Goal: Information Seeking & Learning: Find specific fact

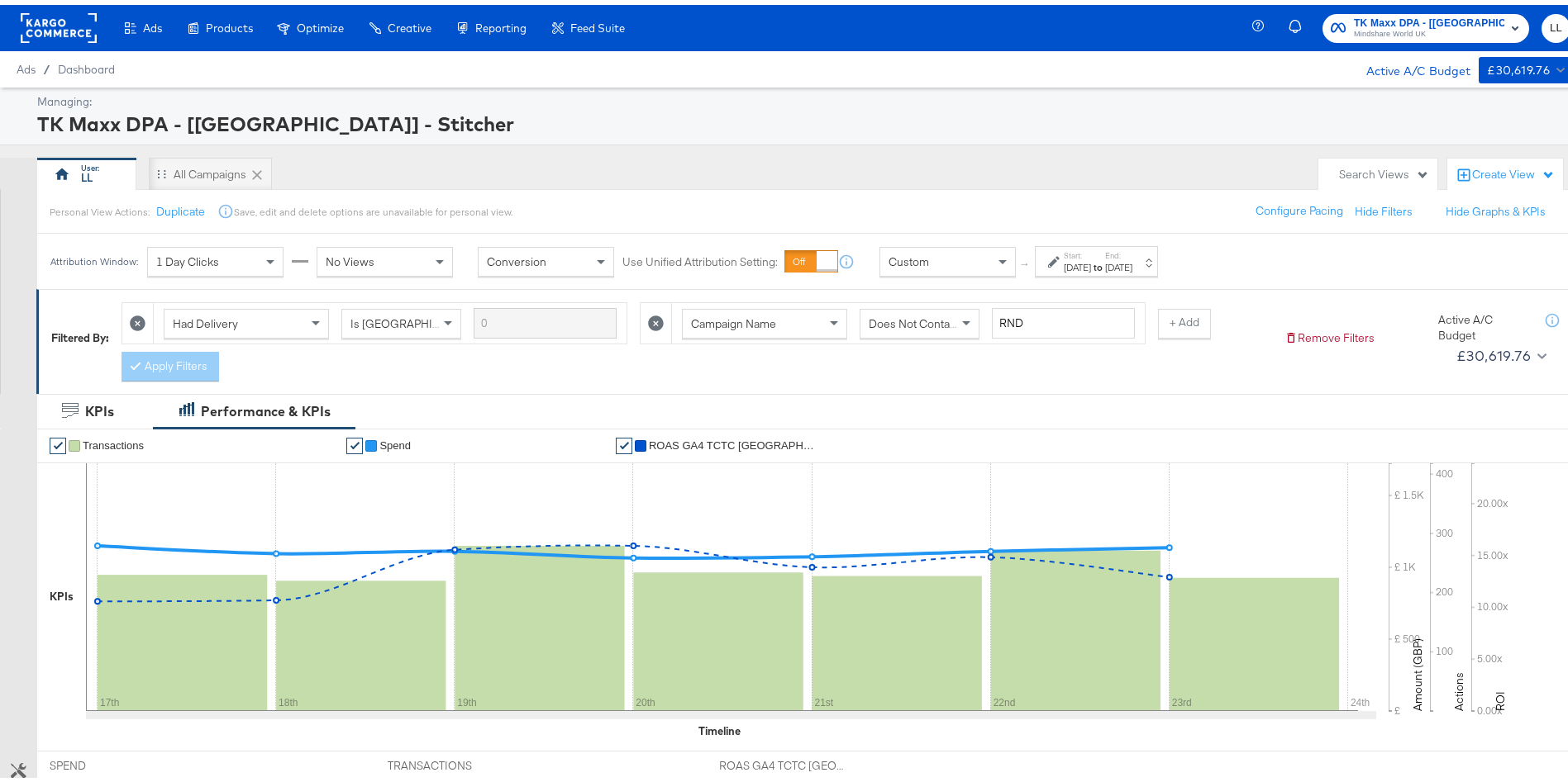
scroll to position [533, 0]
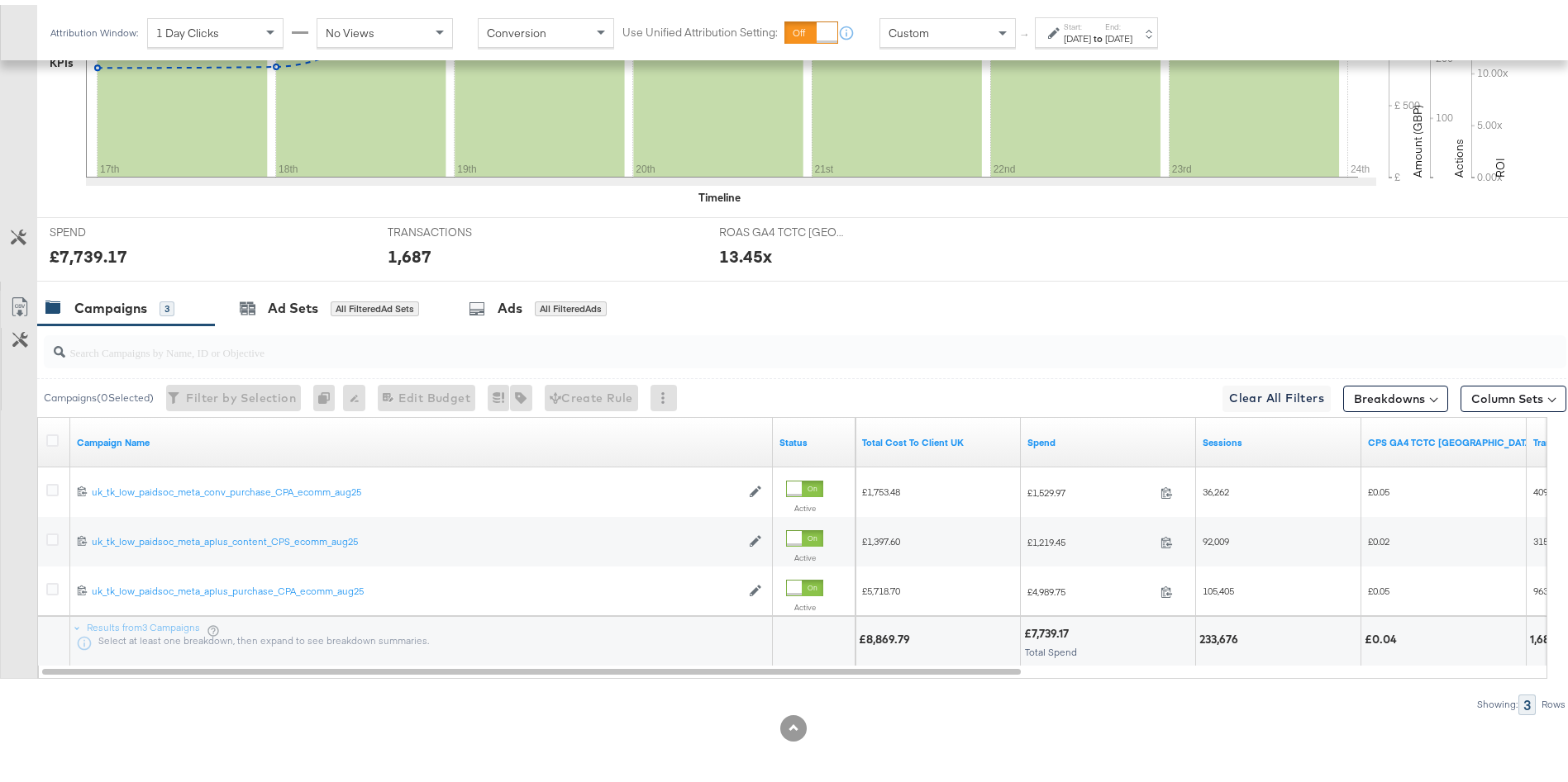
click at [886, 632] on div "£8,869.79" at bounding box center [887, 635] width 56 height 16
copy div "8,869.79"
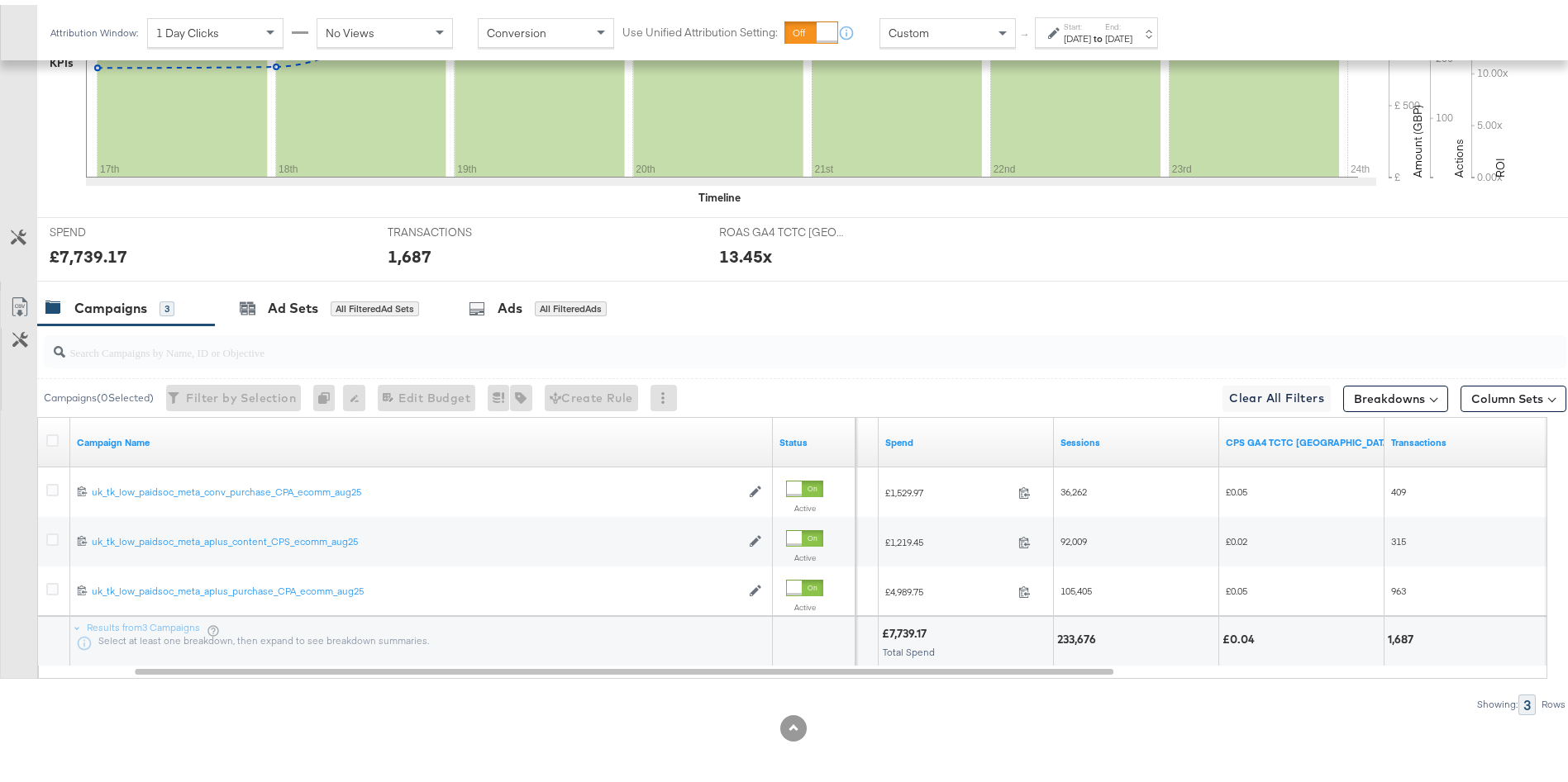
click at [1084, 631] on div "233,676" at bounding box center [1079, 635] width 44 height 16
copy div "233,676"
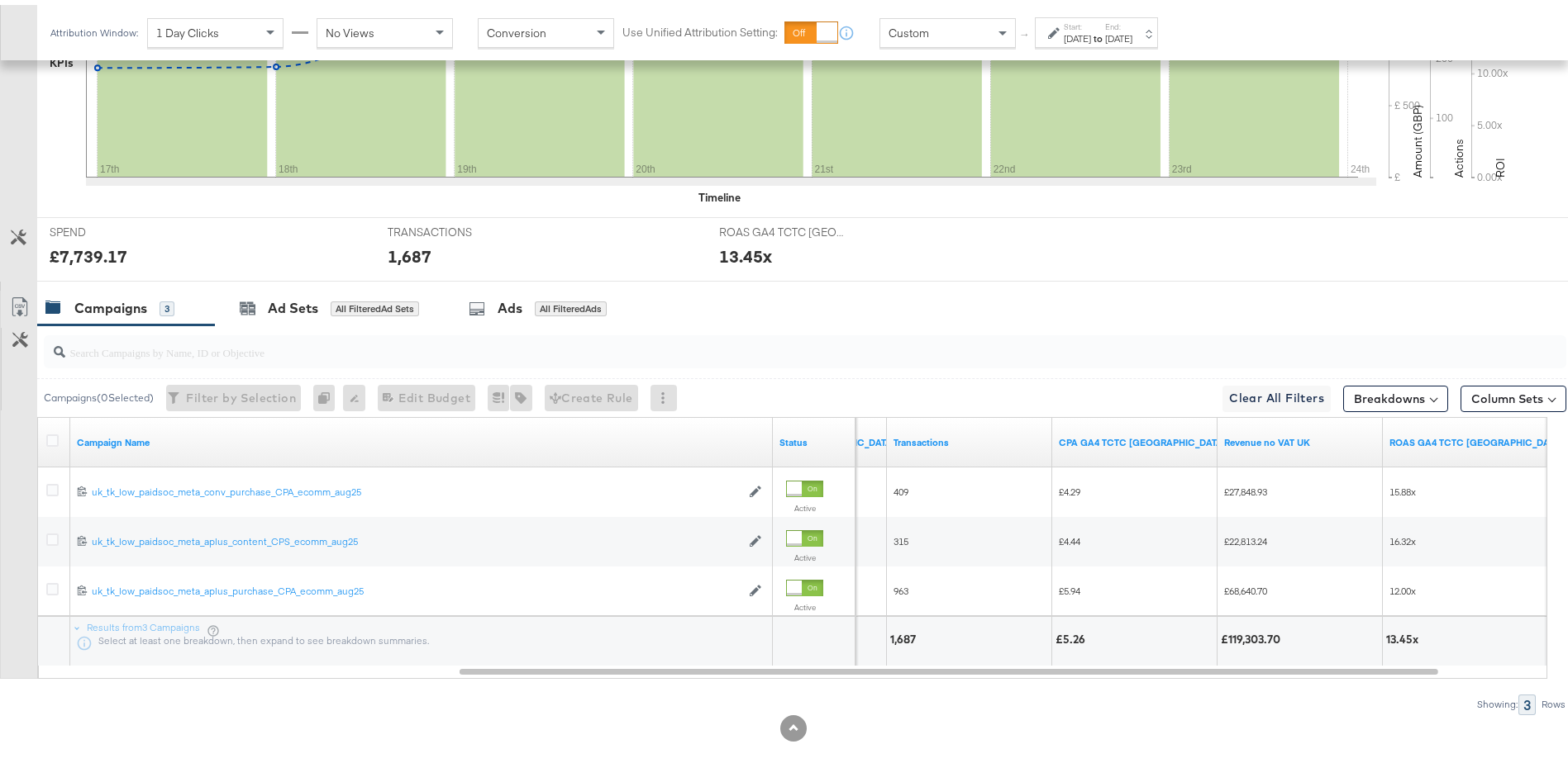
click at [1265, 638] on div "£119,303.70" at bounding box center [1253, 635] width 64 height 16
copy div "119,303.70"
click at [1091, 29] on div "[DATE]" at bounding box center [1077, 34] width 27 height 13
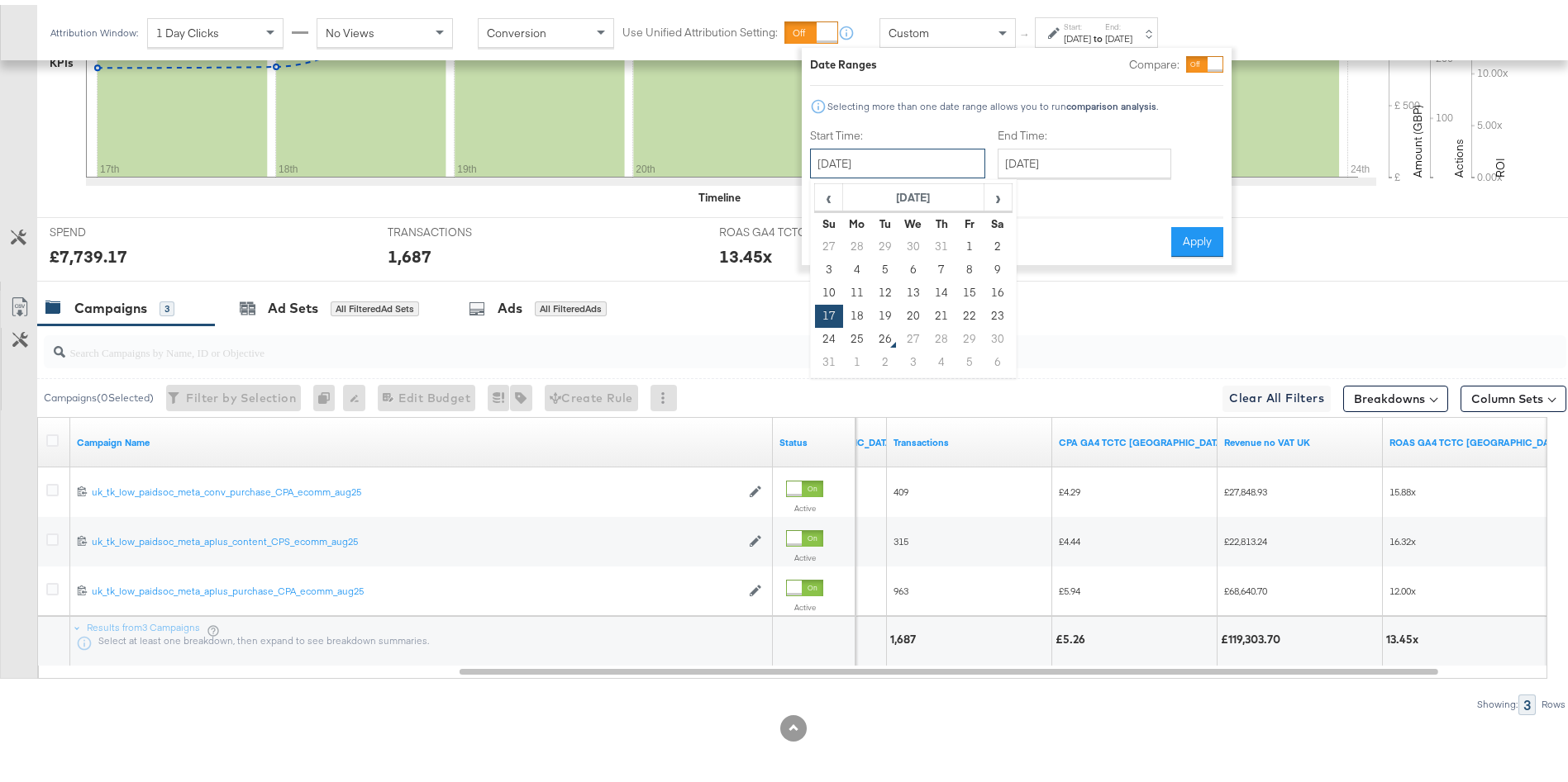
click at [867, 147] on input "[DATE]" at bounding box center [898, 158] width 175 height 29
click at [824, 290] on td "10" at bounding box center [829, 287] width 28 height 23
type input "[DATE]"
click at [1109, 165] on input "[DATE]" at bounding box center [1084, 158] width 174 height 29
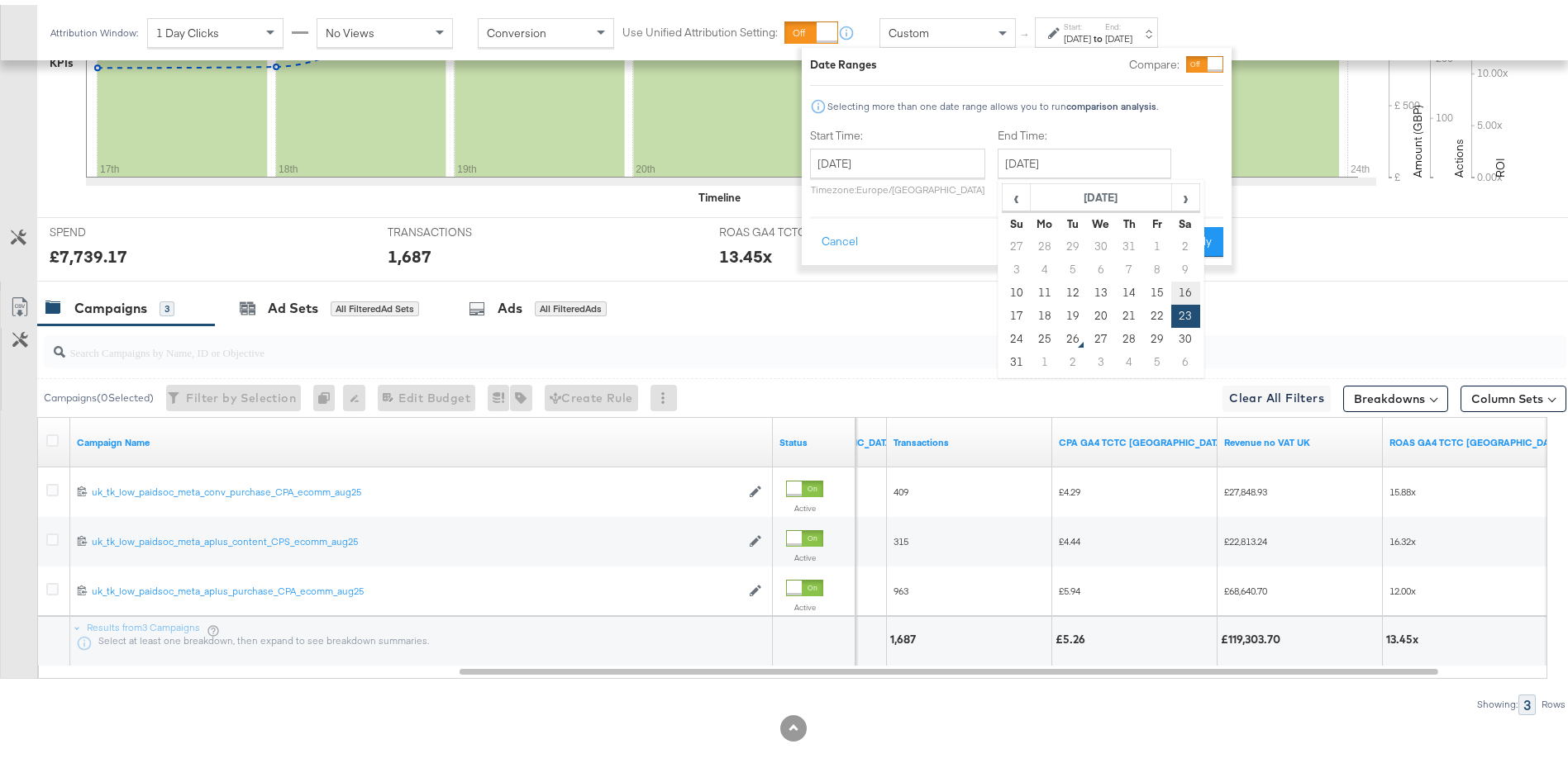
click at [1186, 287] on td "16" at bounding box center [1184, 287] width 28 height 23
type input "[DATE]"
click at [1204, 237] on button "Apply" at bounding box center [1197, 237] width 52 height 29
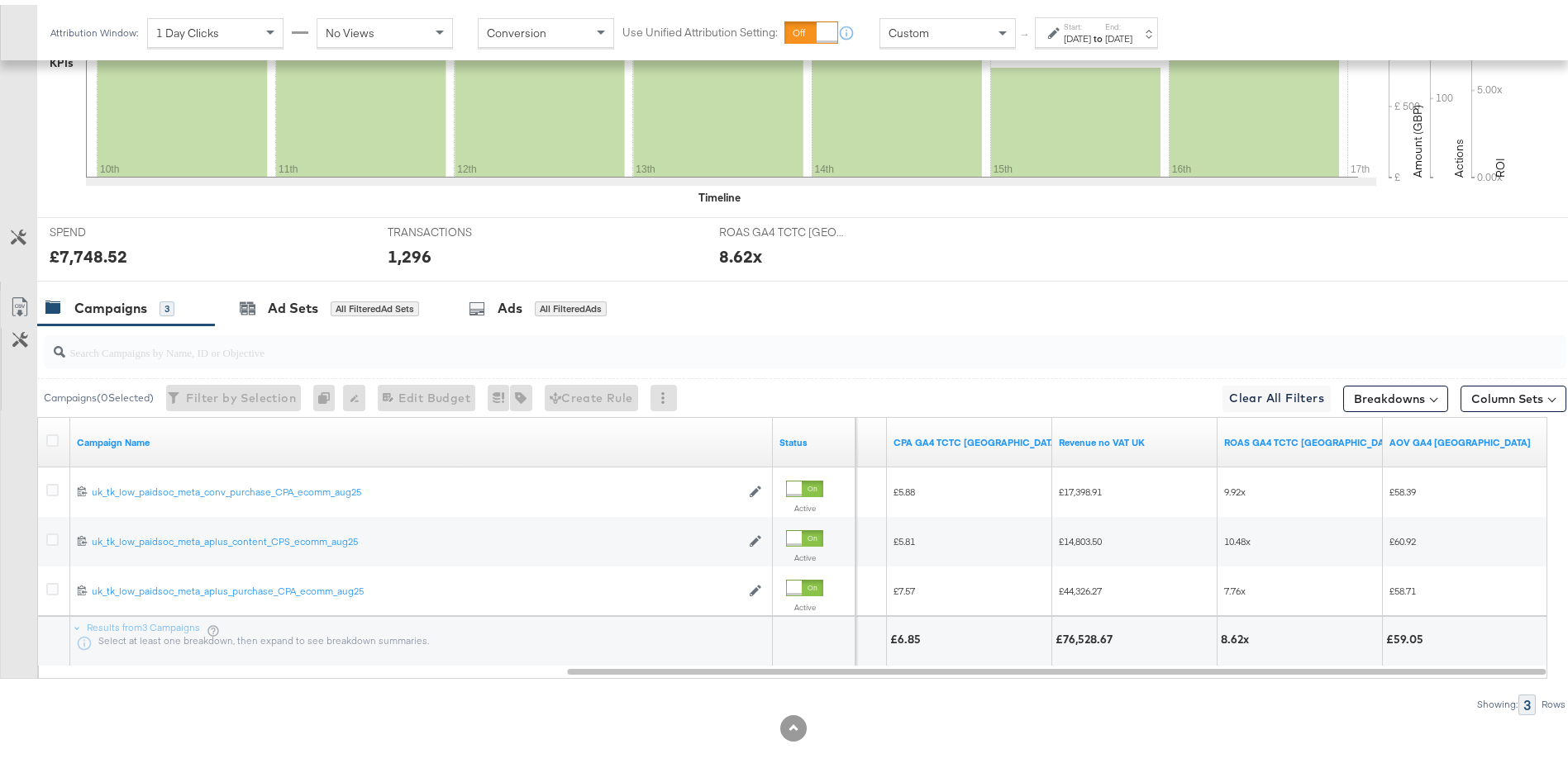
click at [1064, 637] on div "£76,528.67" at bounding box center [1087, 635] width 62 height 16
copy div "76,528.67"
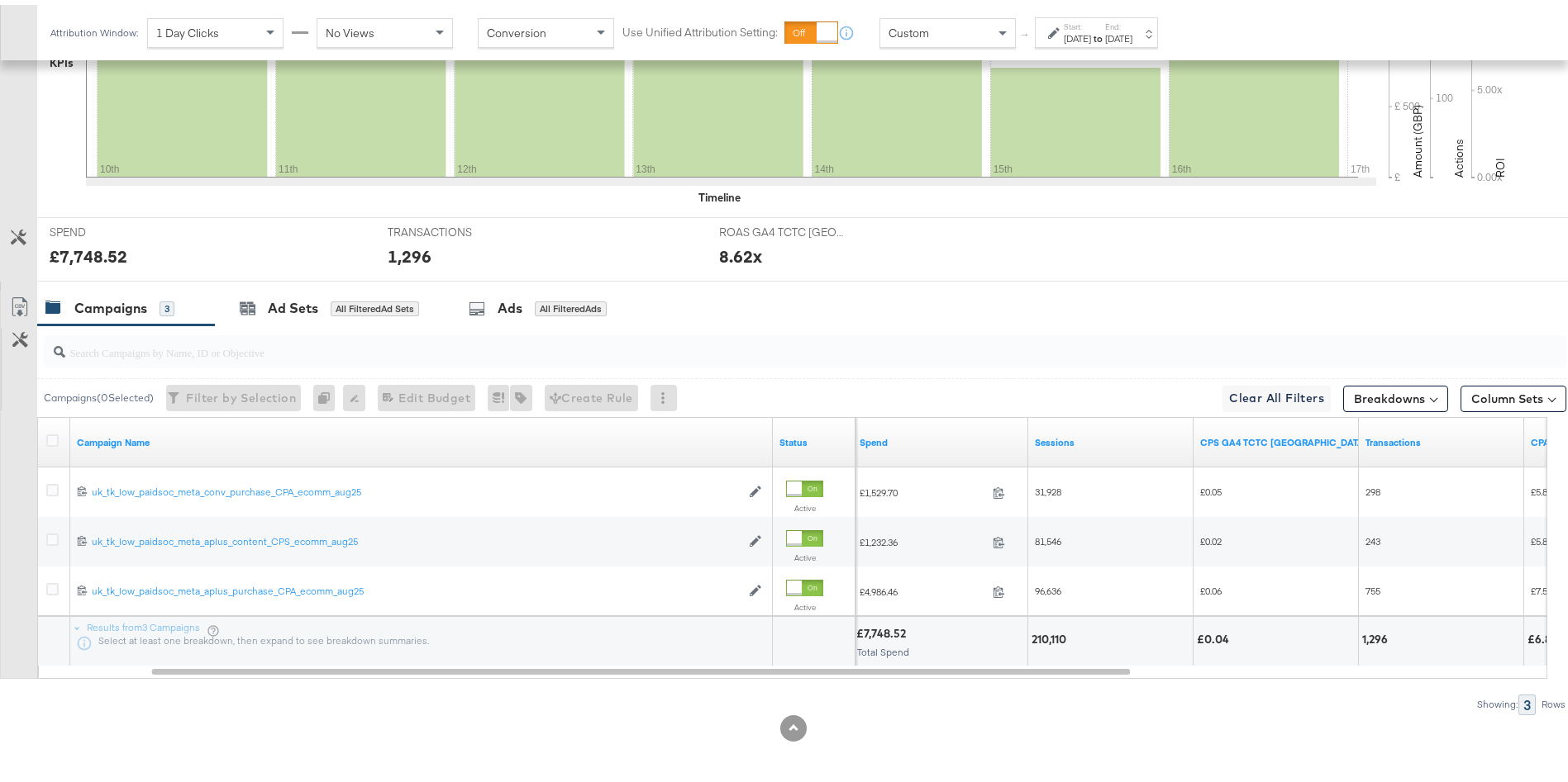
click at [1048, 636] on div "210,110" at bounding box center [1051, 635] width 40 height 16
copy div "210,110"
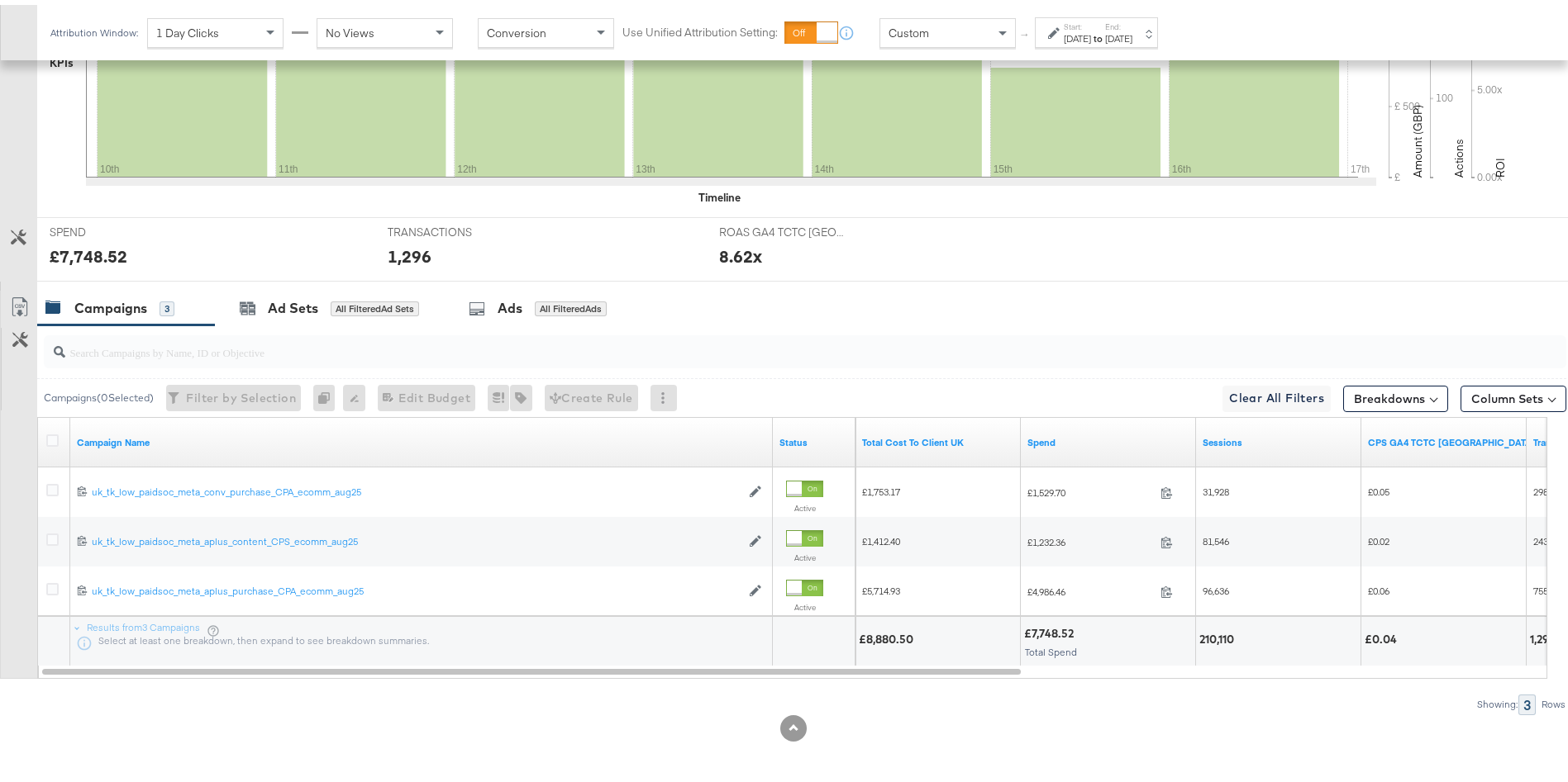
click at [886, 633] on div "£8,880.50" at bounding box center [889, 635] width 60 height 16
copy div "8,880.50"
click at [1091, 35] on div "[DATE]" at bounding box center [1077, 34] width 27 height 13
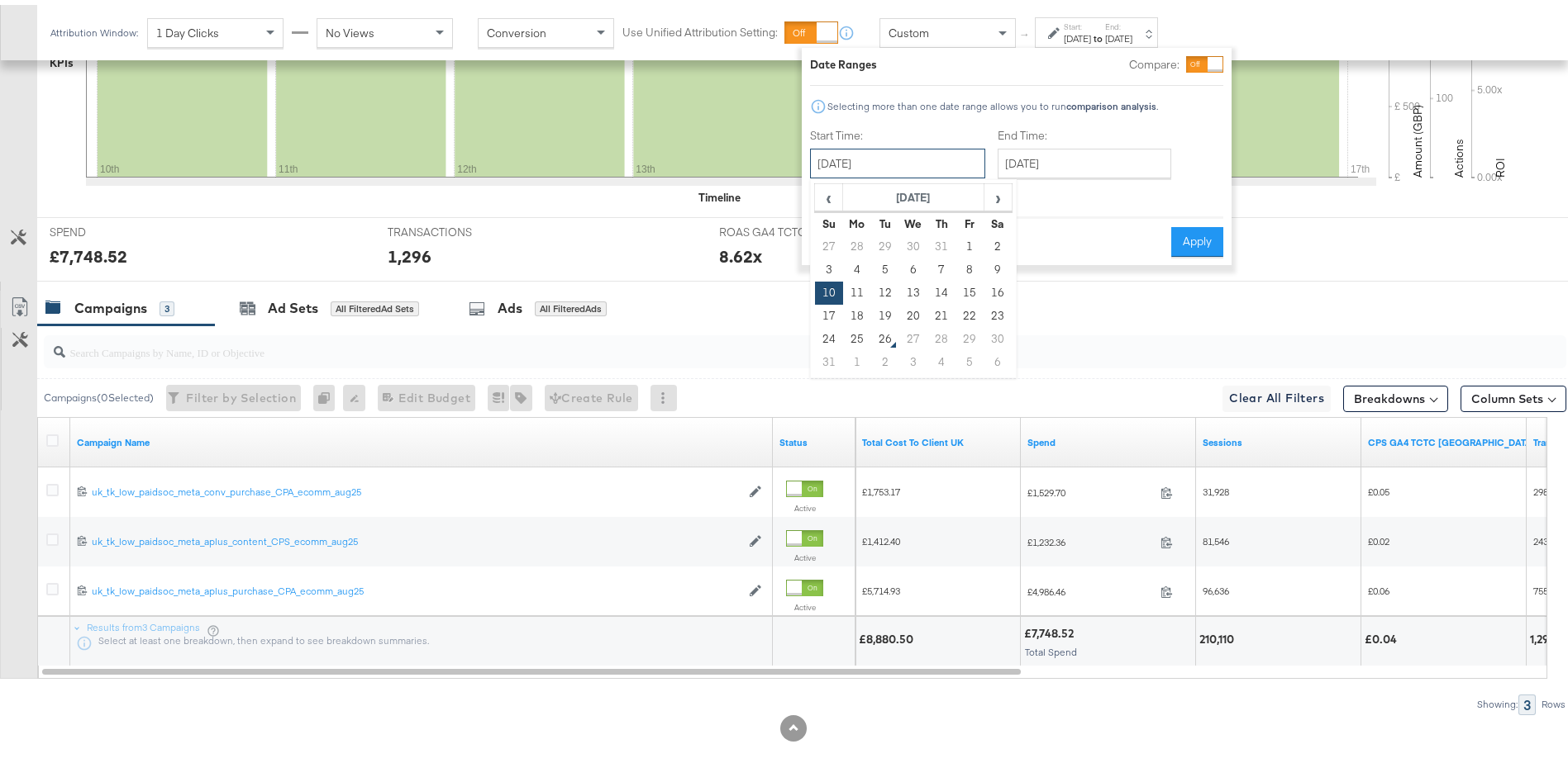
click at [837, 162] on input "[DATE]" at bounding box center [898, 158] width 175 height 29
click at [825, 269] on td "3" at bounding box center [829, 265] width 28 height 23
type input "[DATE]"
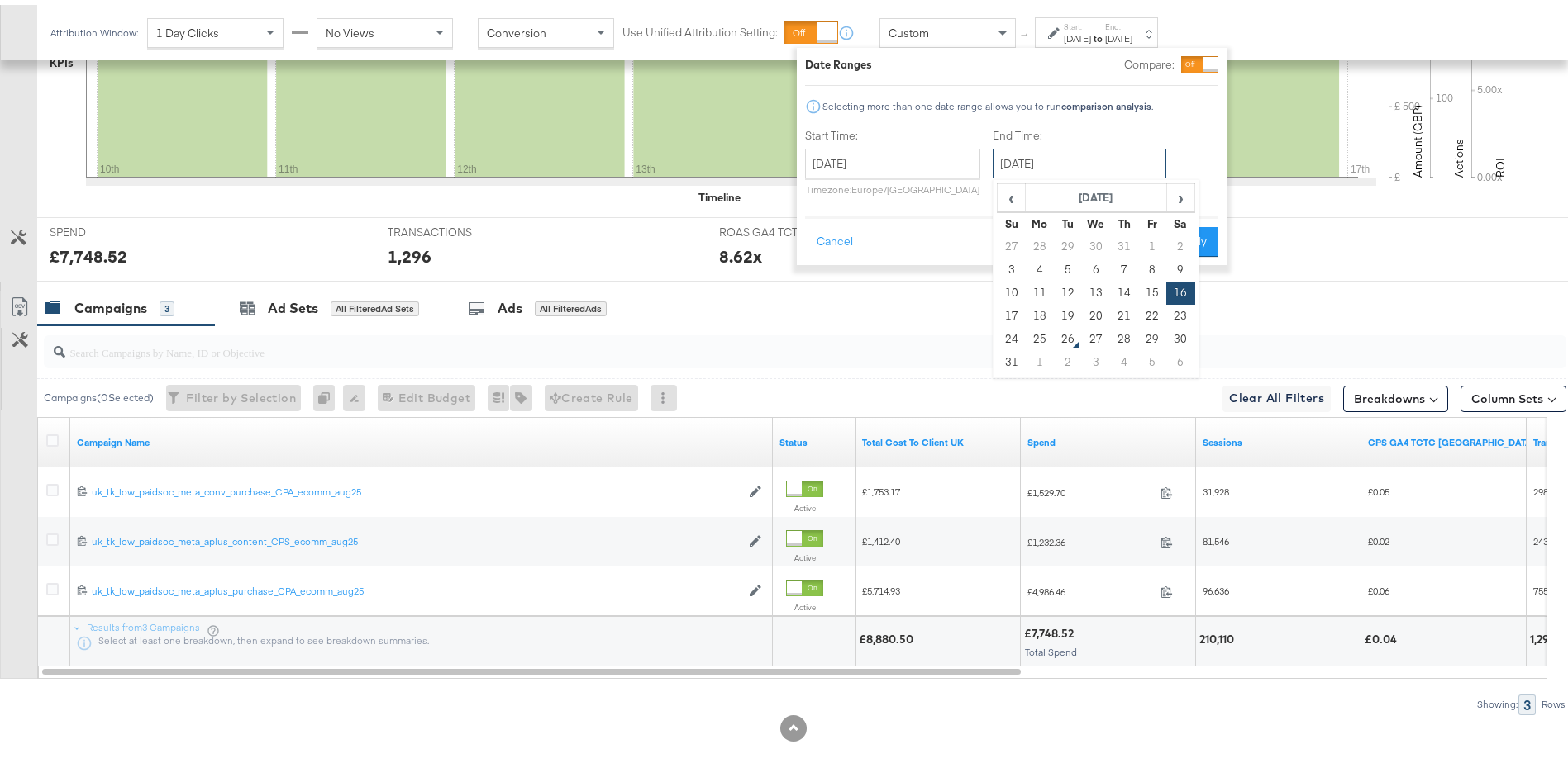
click at [1071, 147] on input "[DATE]" at bounding box center [1079, 158] width 174 height 29
click at [1180, 267] on td "9" at bounding box center [1179, 265] width 28 height 23
type input "[DATE]"
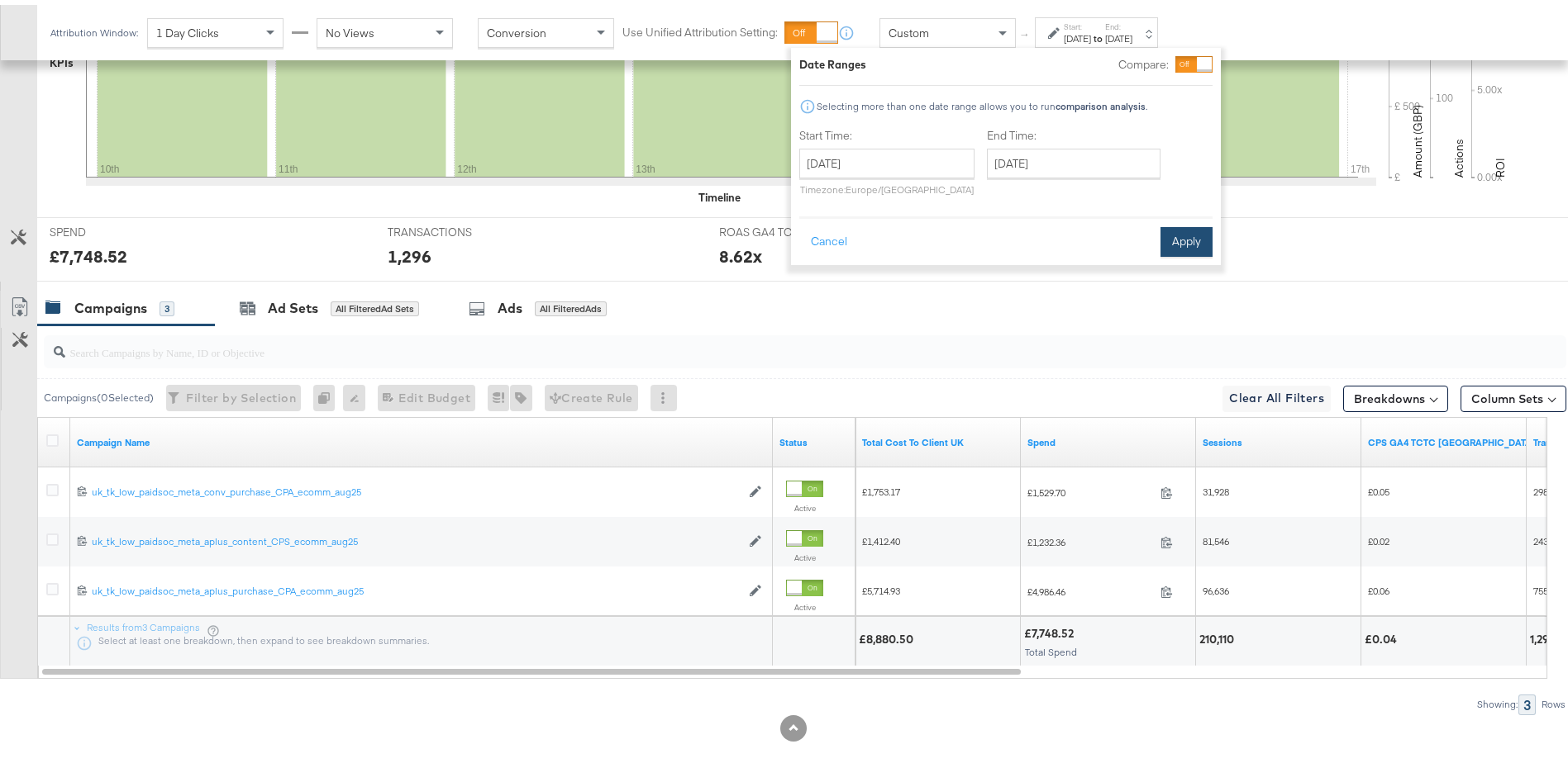
click at [1184, 244] on button "Apply" at bounding box center [1187, 237] width 52 height 29
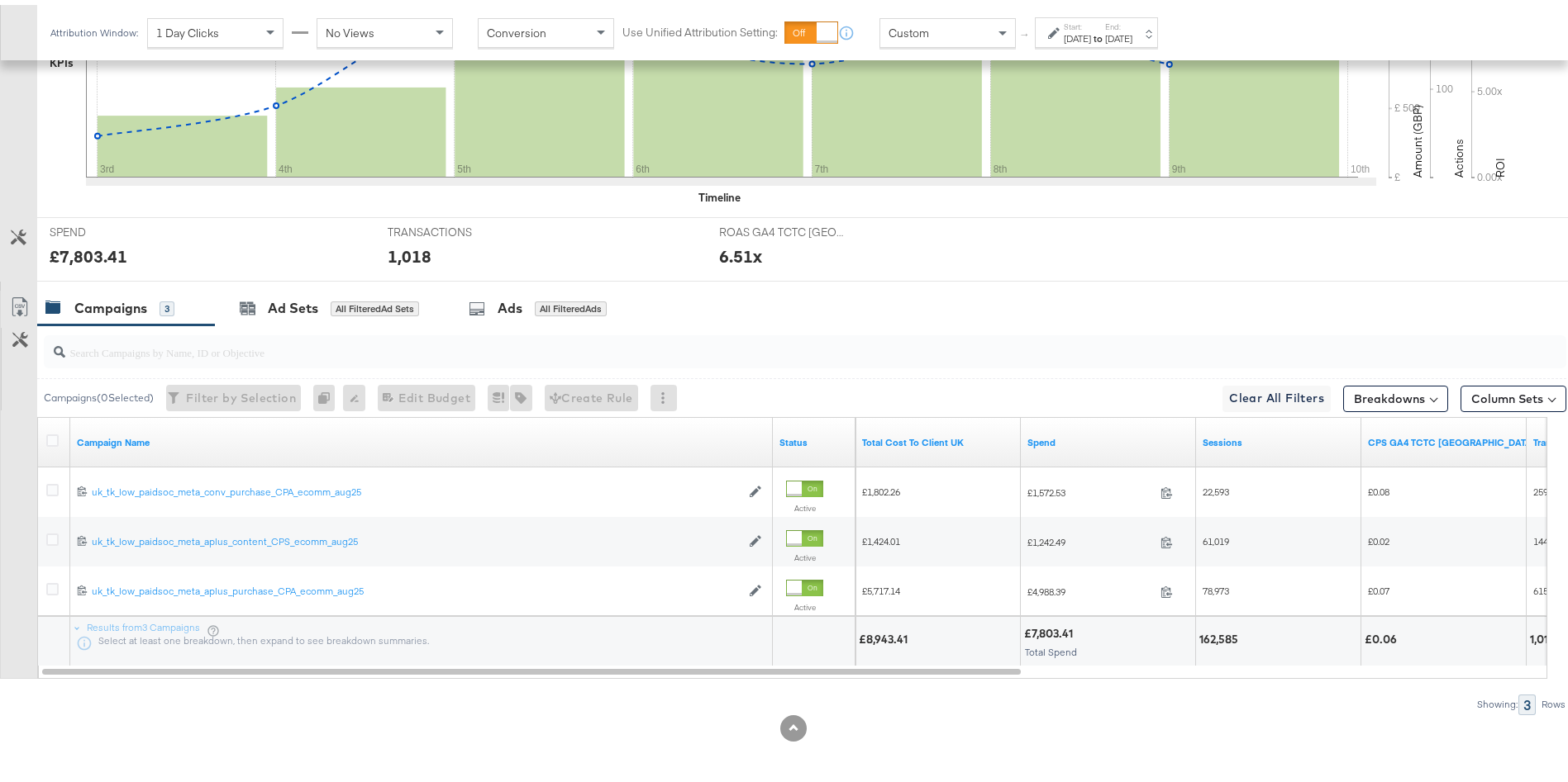
click at [888, 633] on div "£8,943.41" at bounding box center [886, 635] width 54 height 16
copy div "8,943.41"
click at [1222, 630] on div "162,585" at bounding box center [1222, 635] width 44 height 16
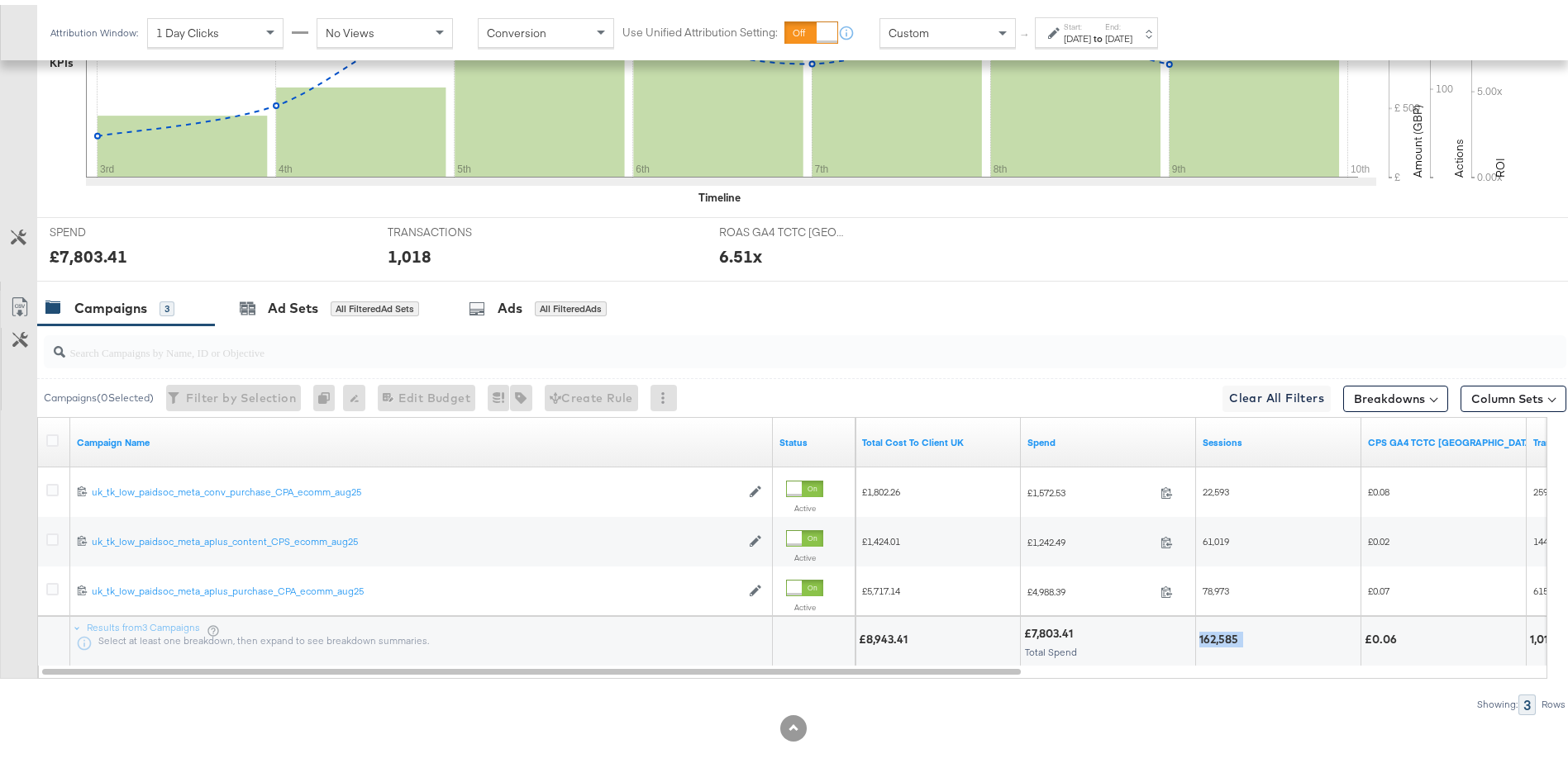
copy div "162,585"
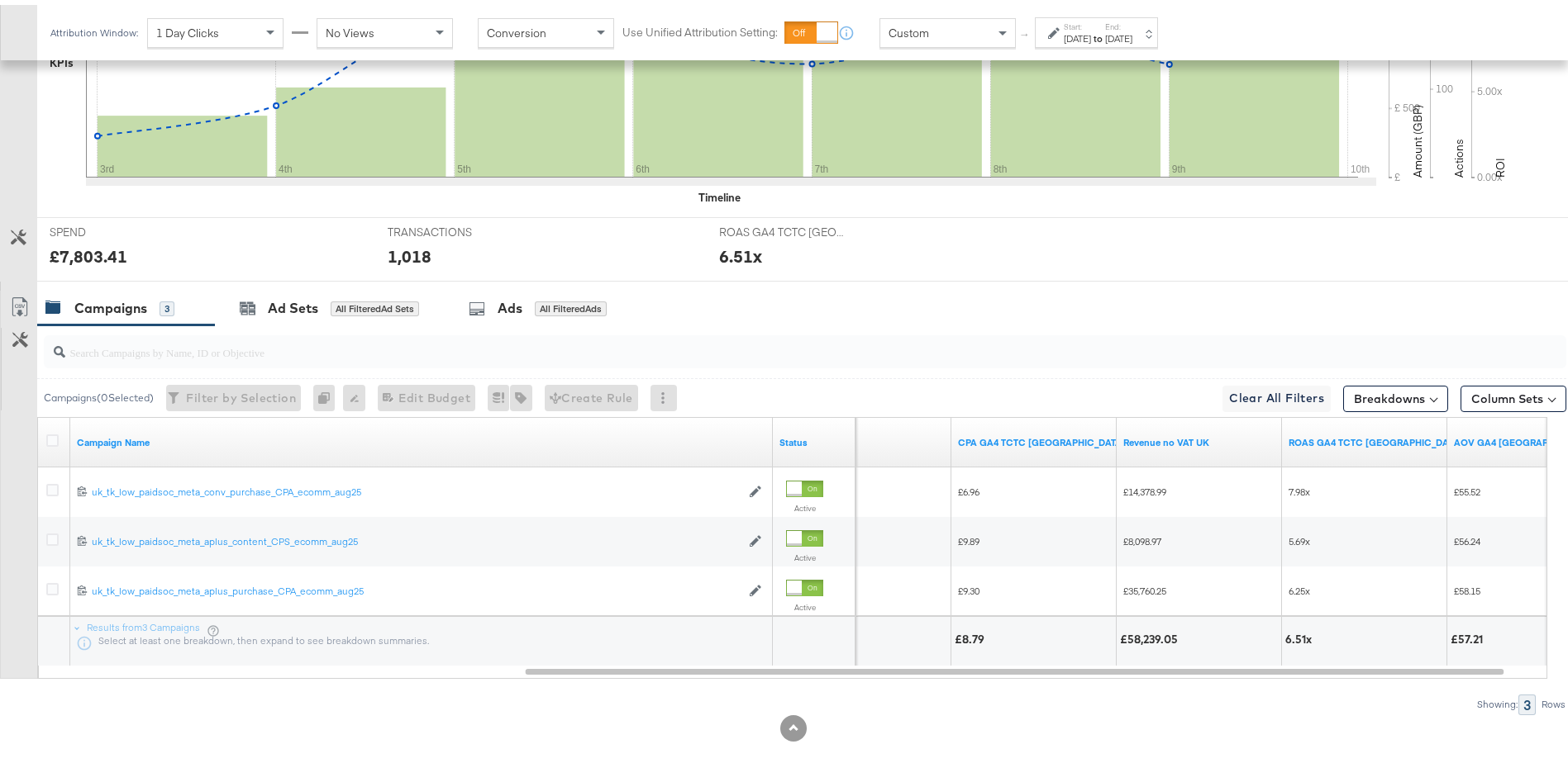
click at [1132, 642] on div "£58,239.05" at bounding box center [1199, 636] width 164 height 50
copy div "58,239.05"
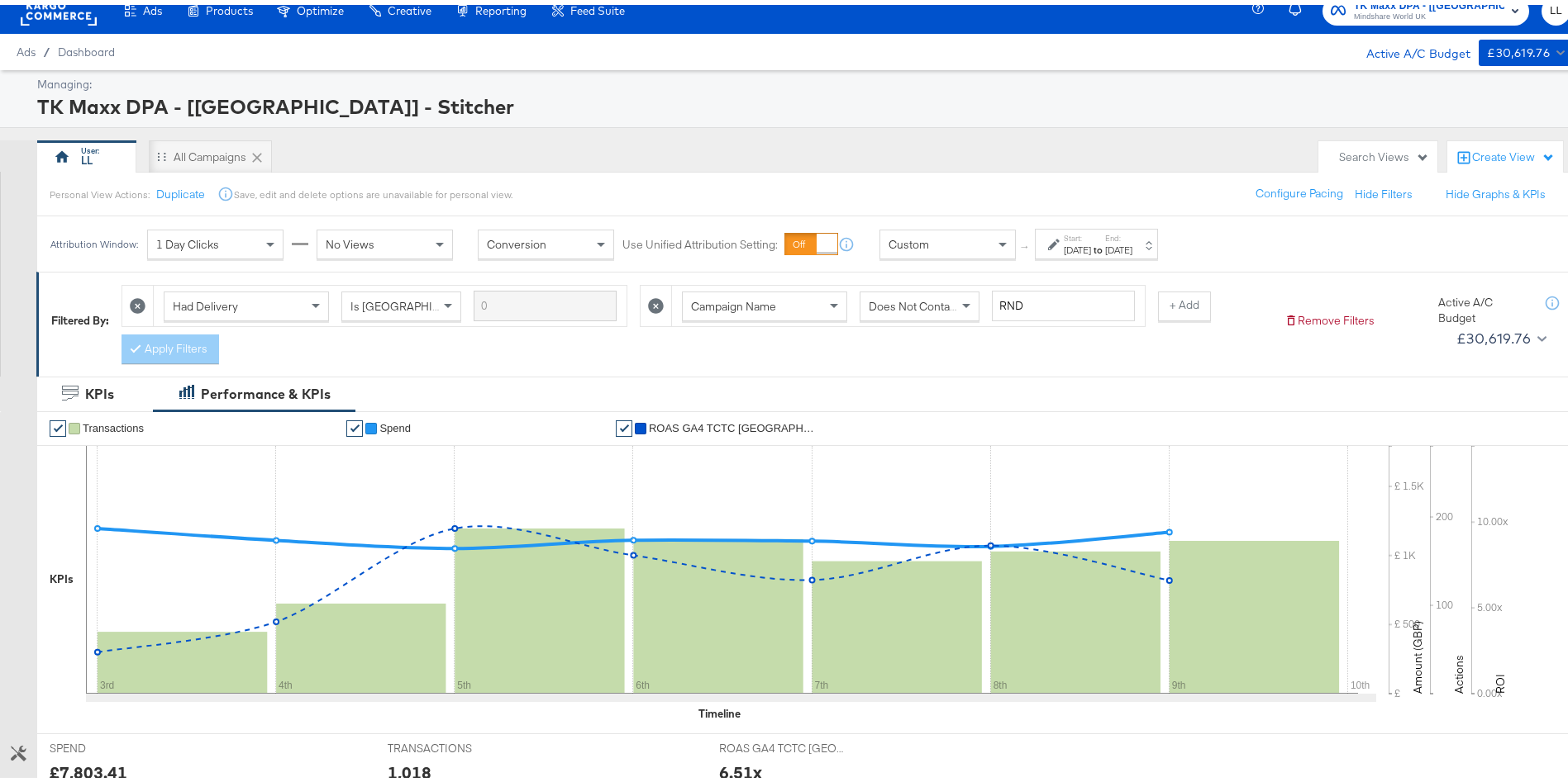
scroll to position [0, 0]
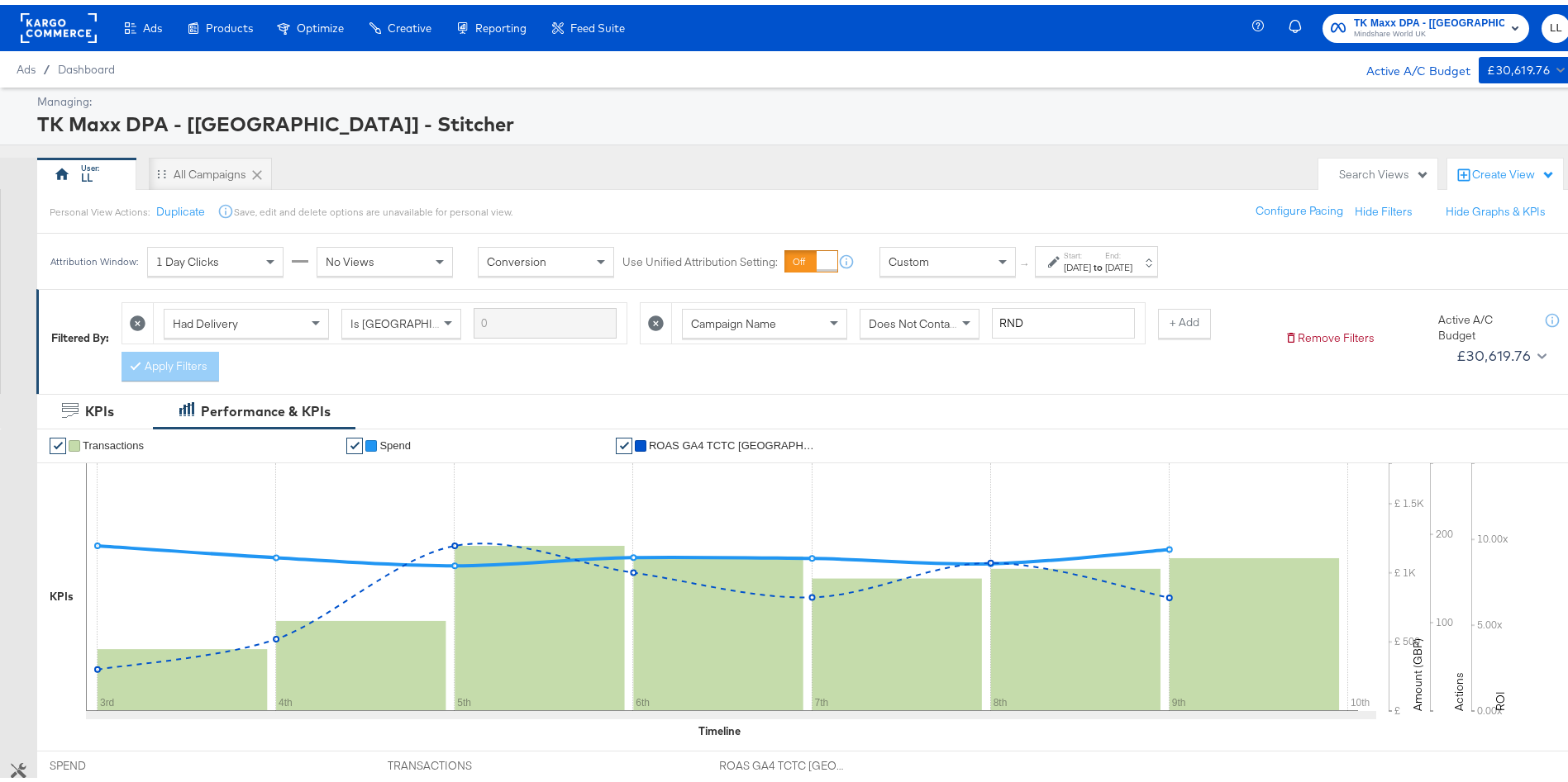
click at [654, 319] on icon at bounding box center [656, 319] width 16 height 16
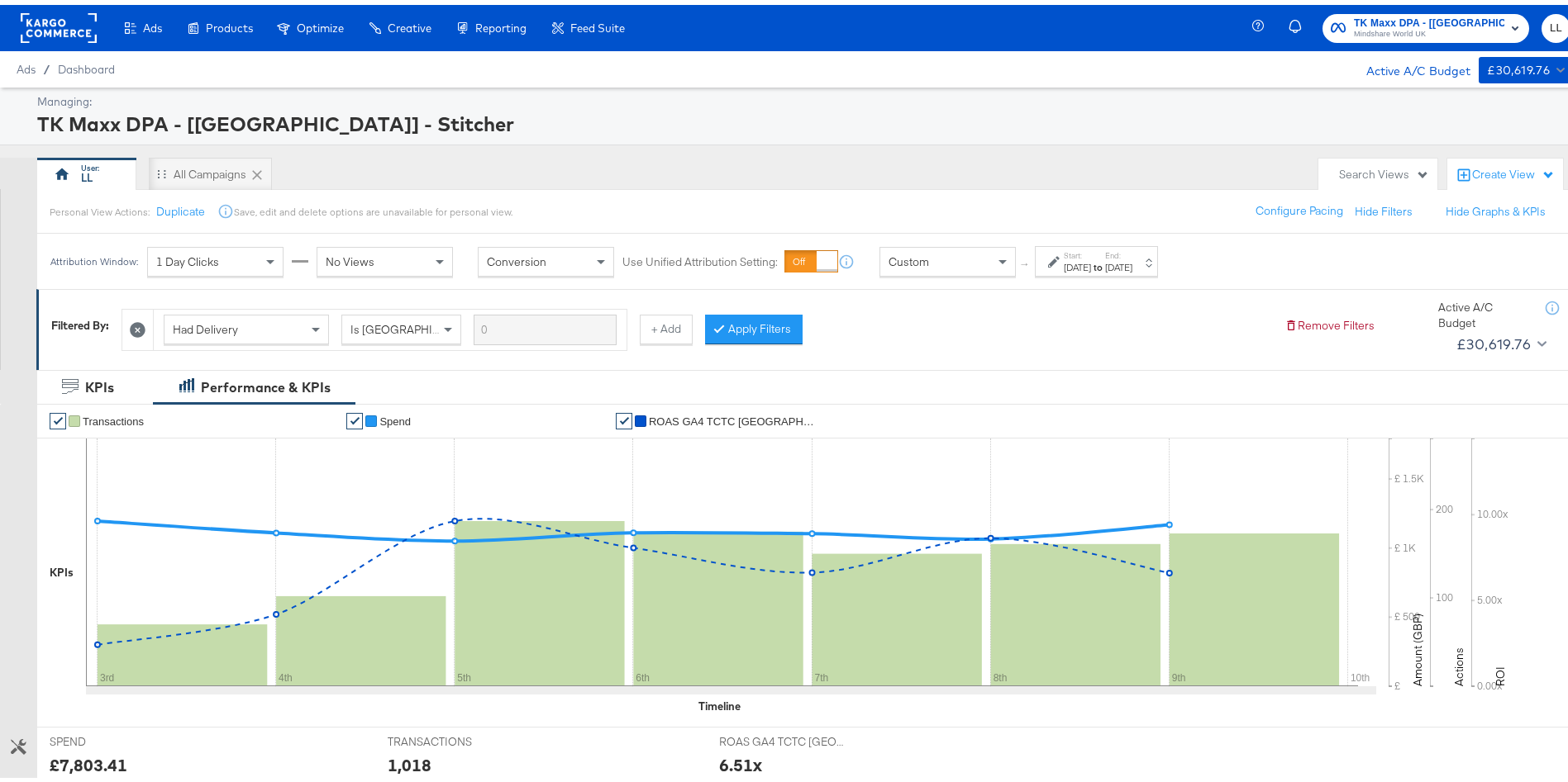
click at [138, 322] on icon at bounding box center [137, 324] width 16 height 16
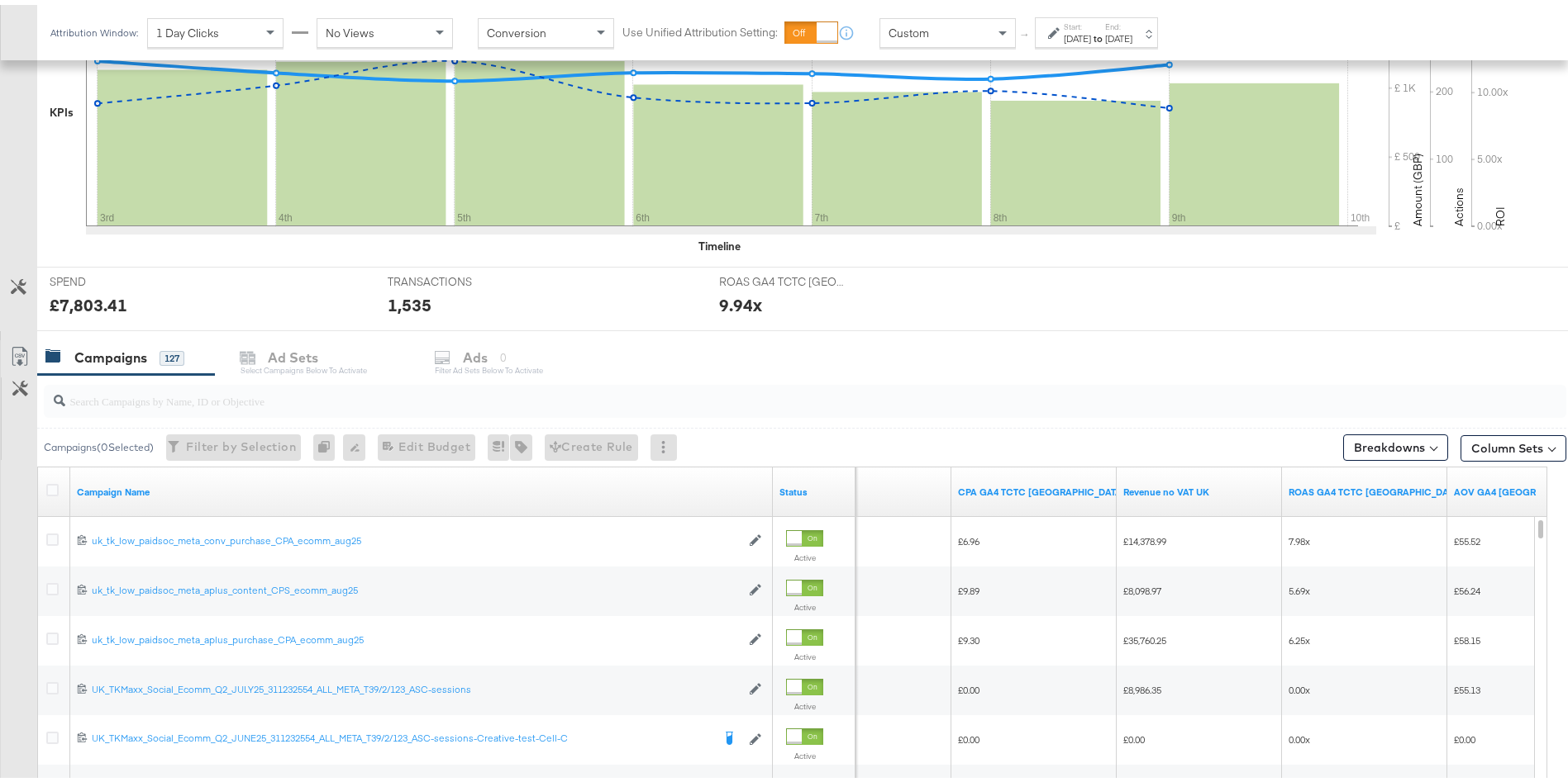
scroll to position [670, 0]
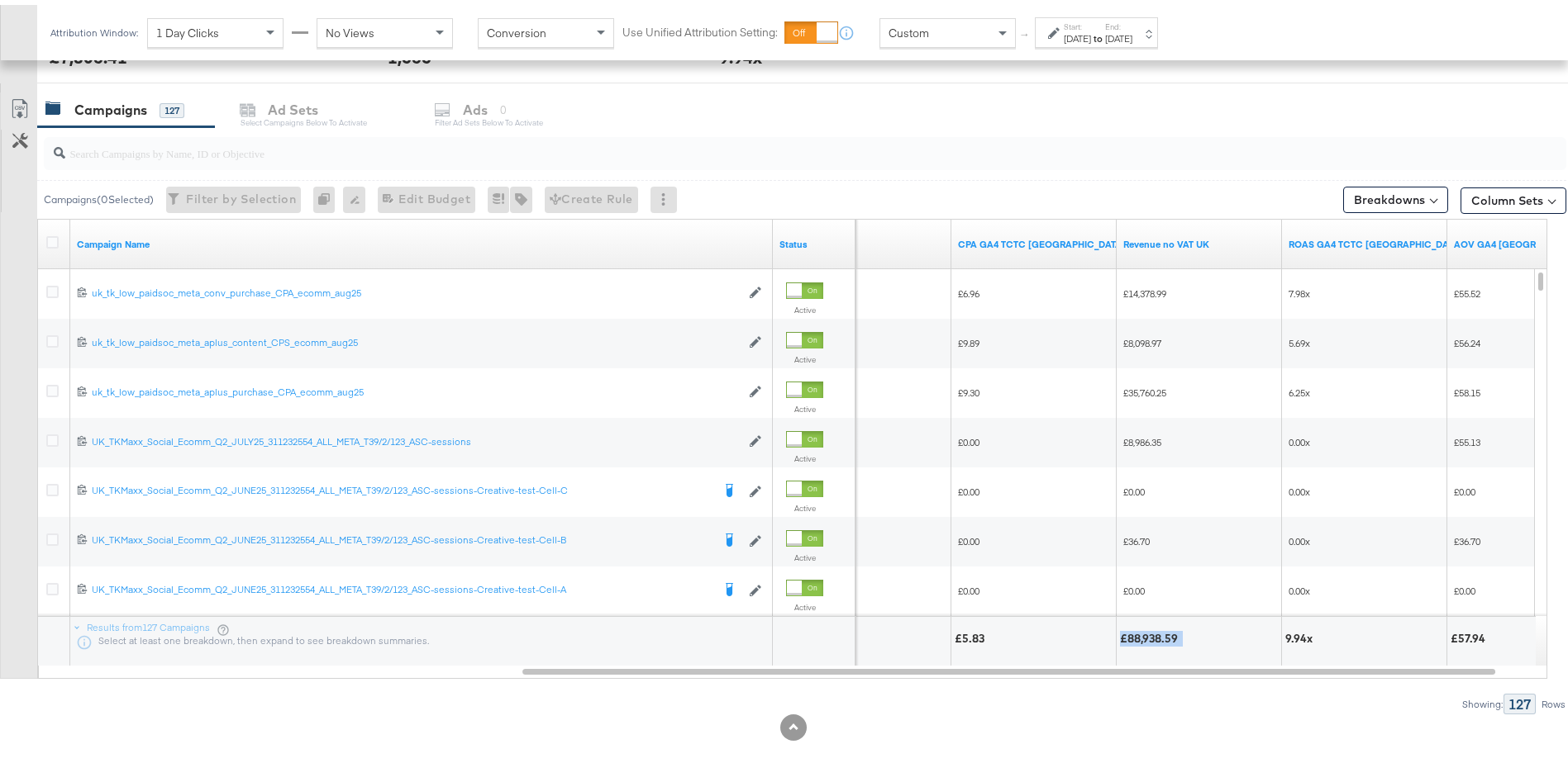
click at [1160, 639] on div "£88,938.59" at bounding box center [1151, 634] width 63 height 16
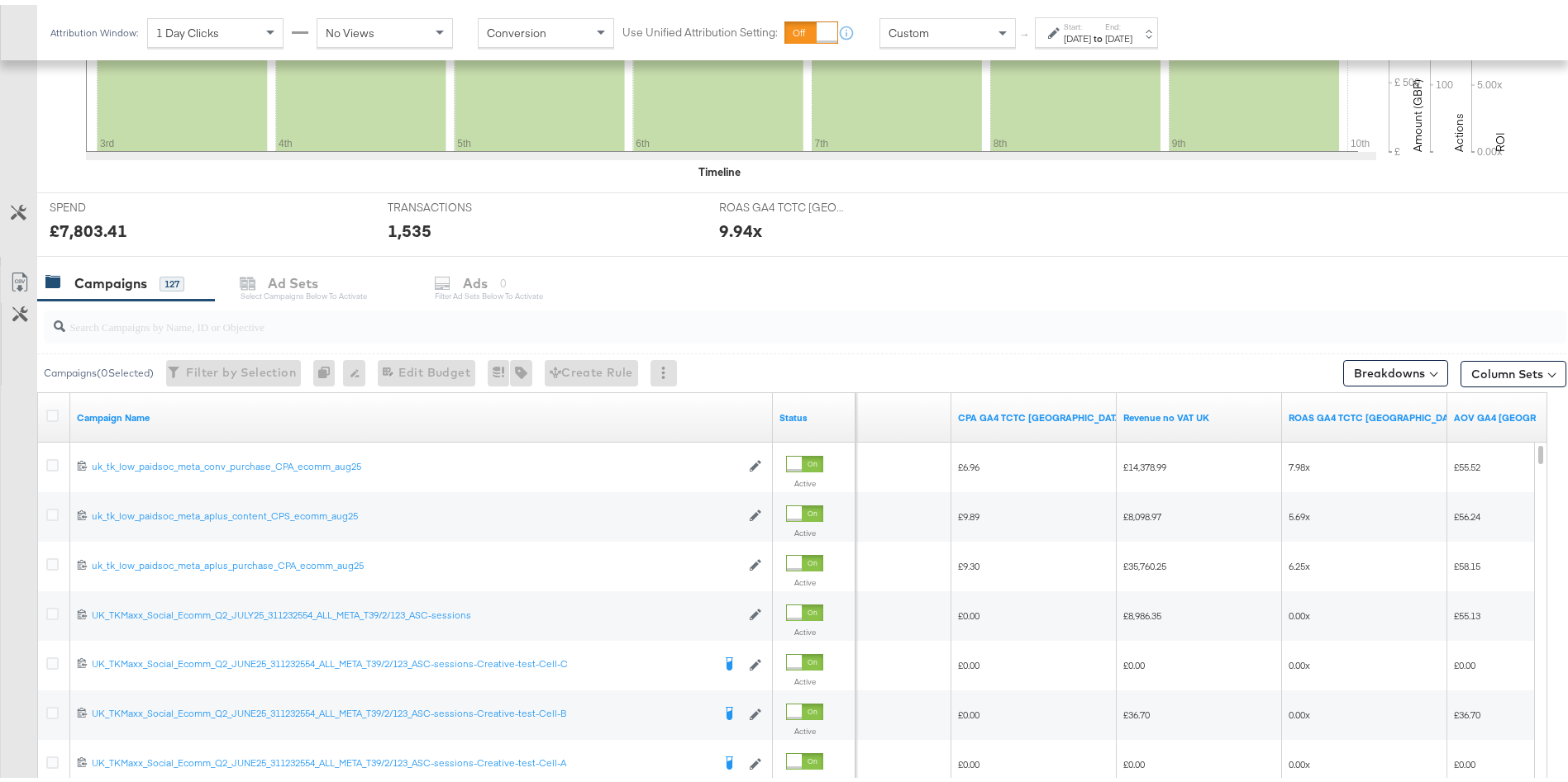
scroll to position [486, 0]
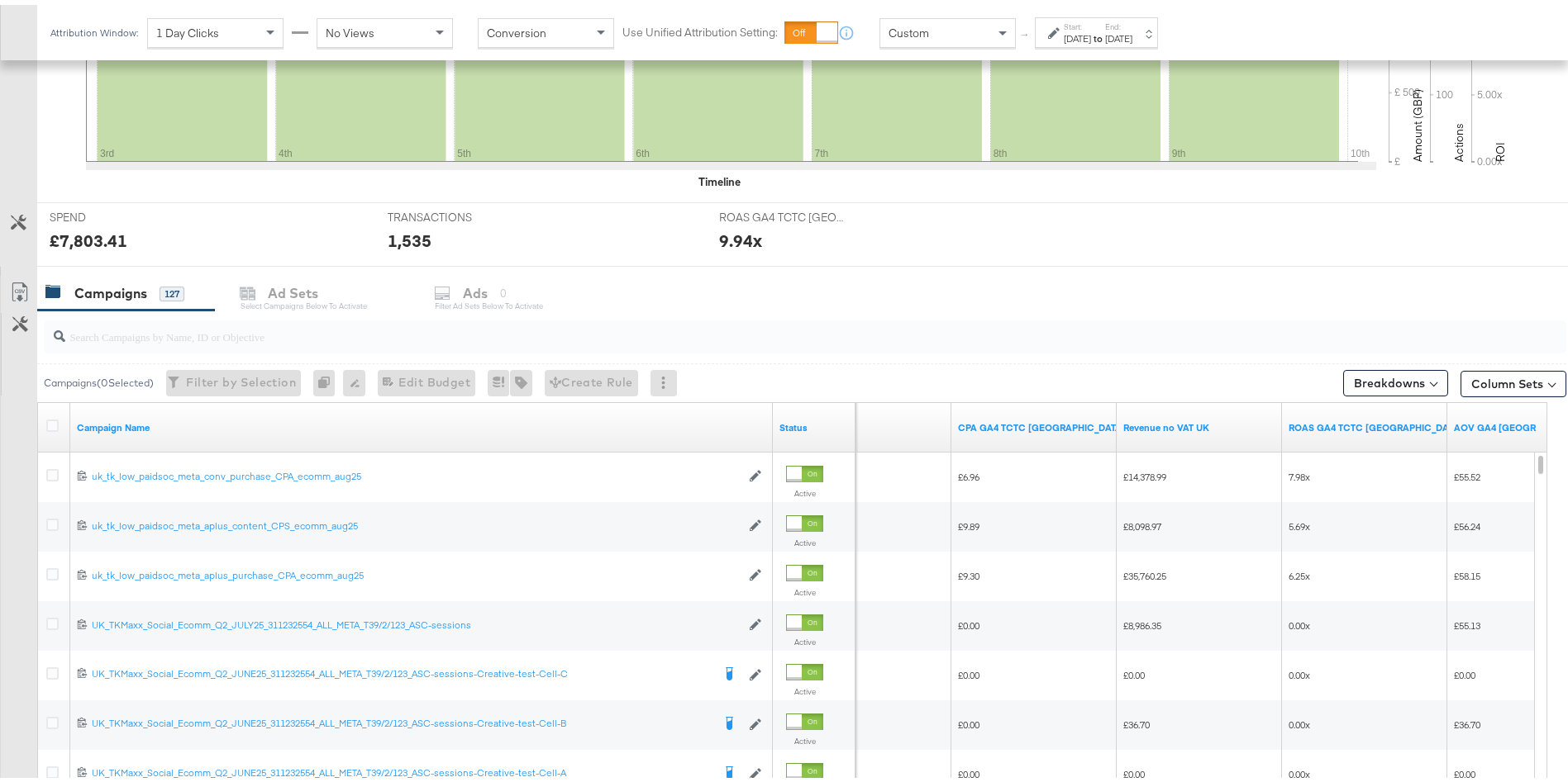
click at [1105, 38] on strong "to" at bounding box center [1098, 33] width 14 height 13
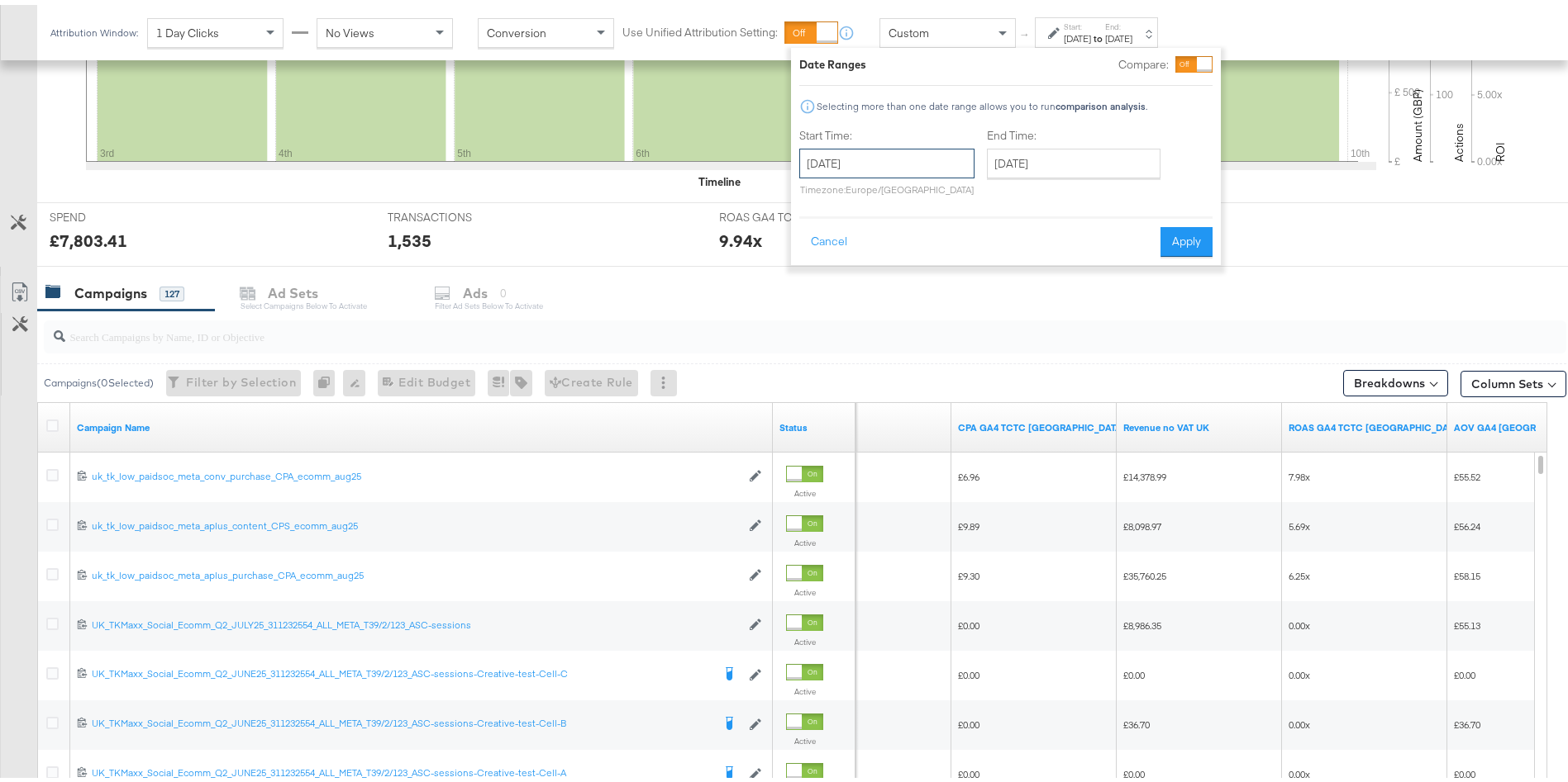
click at [842, 169] on input "[DATE]" at bounding box center [887, 158] width 175 height 29
click at [814, 288] on td "10" at bounding box center [818, 287] width 28 height 23
type input "[DATE]"
click at [1098, 156] on input "[DATE]" at bounding box center [1084, 158] width 174 height 29
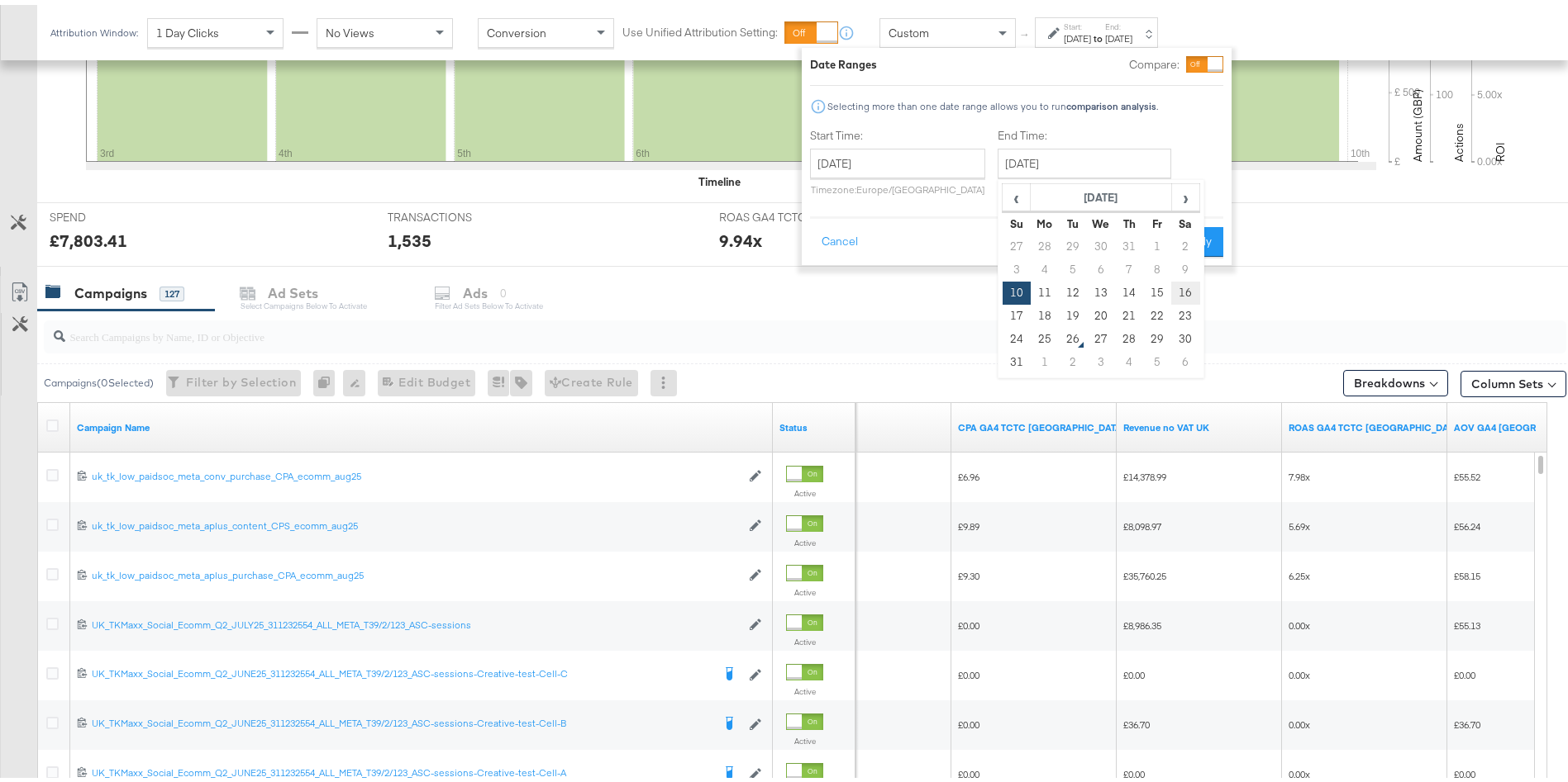
click at [1195, 292] on td "16" at bounding box center [1184, 287] width 28 height 23
type input "[DATE]"
click at [1199, 255] on div "Date Ranges Compare: Selecting more than one date range allows you to run compa…" at bounding box center [1017, 152] width 430 height 217
click at [1194, 233] on button "Apply" at bounding box center [1197, 237] width 52 height 29
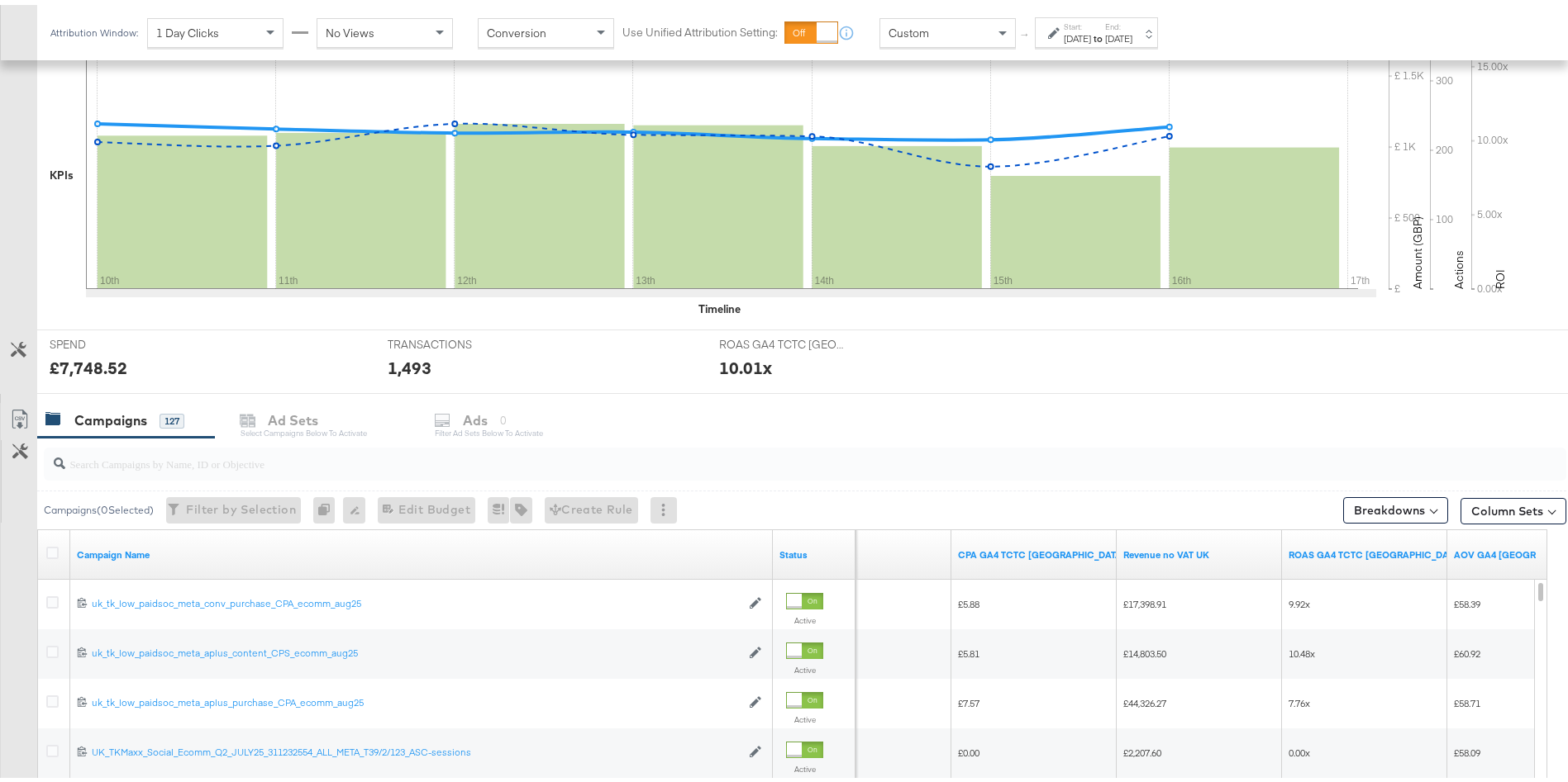
scroll to position [670, 0]
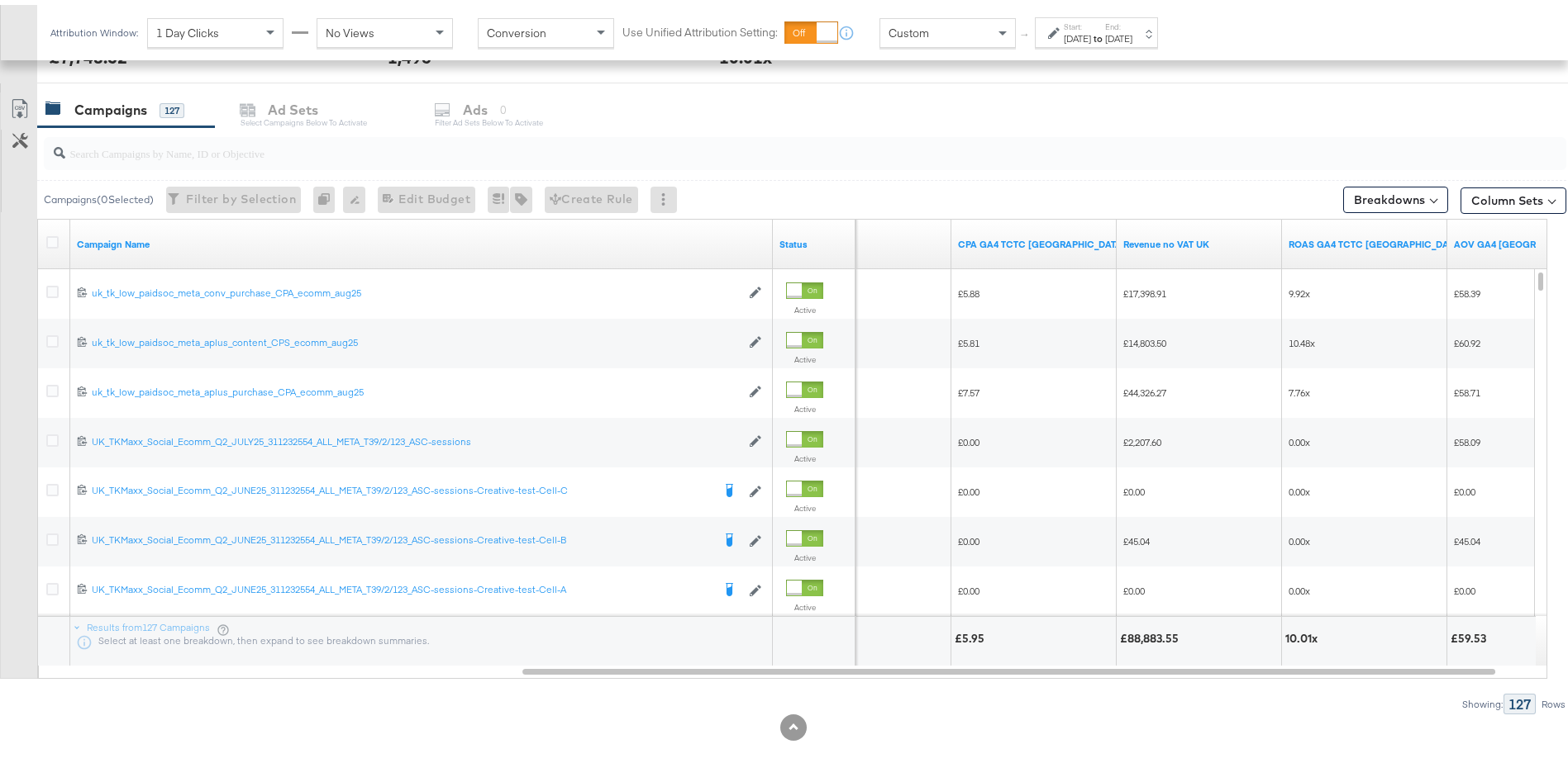
click at [1149, 632] on div "£88,883.55" at bounding box center [1151, 634] width 63 height 16
copy div "88,883.55"
click at [1077, 31] on div "[DATE]" at bounding box center [1077, 34] width 27 height 13
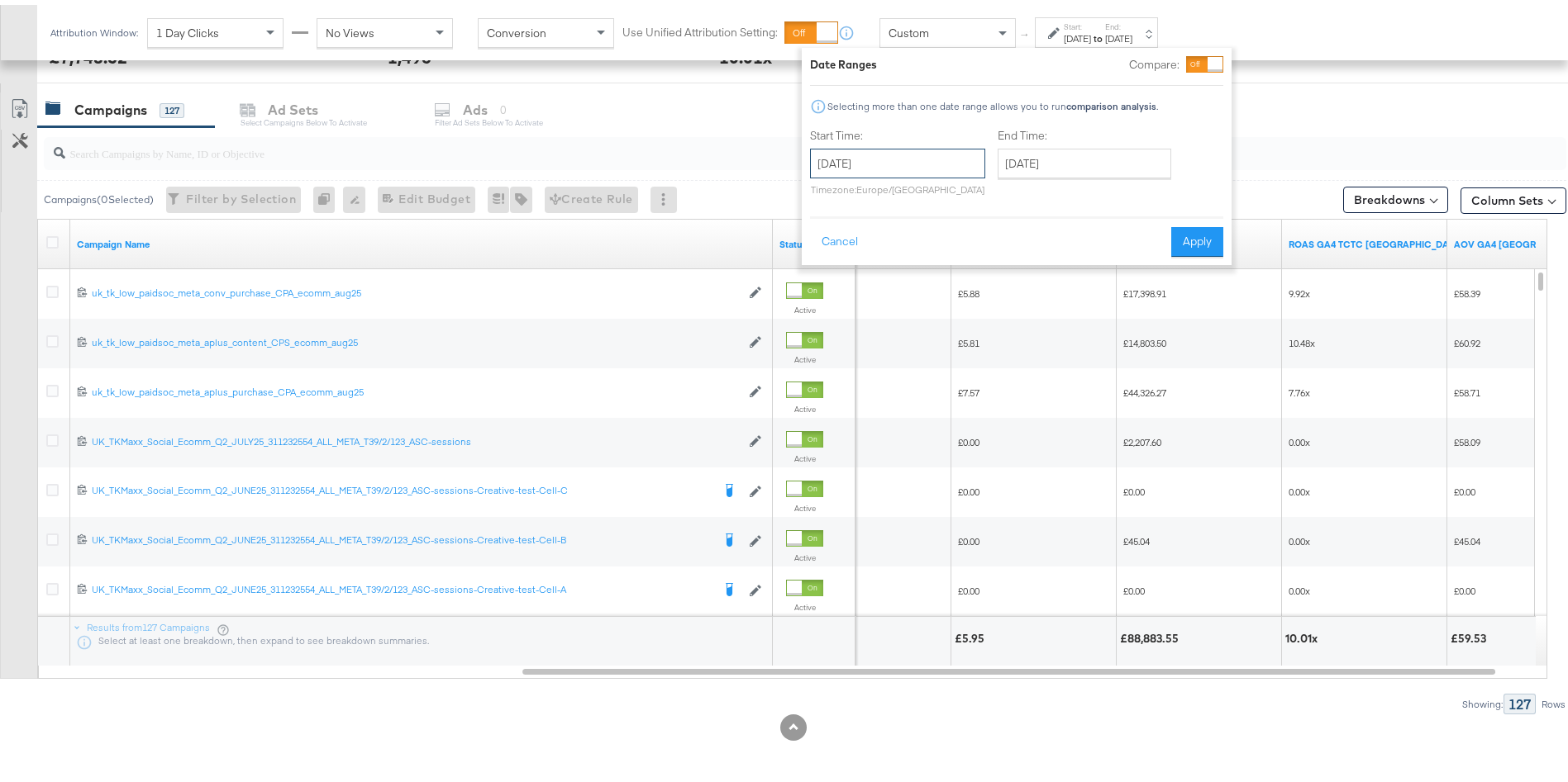
click at [856, 171] on input "[DATE]" at bounding box center [898, 158] width 175 height 29
click at [824, 307] on td "17" at bounding box center [829, 311] width 28 height 23
type input "[DATE]"
click at [1063, 152] on input "[DATE]" at bounding box center [1084, 158] width 174 height 29
click at [1184, 308] on td "23" at bounding box center [1184, 311] width 28 height 23
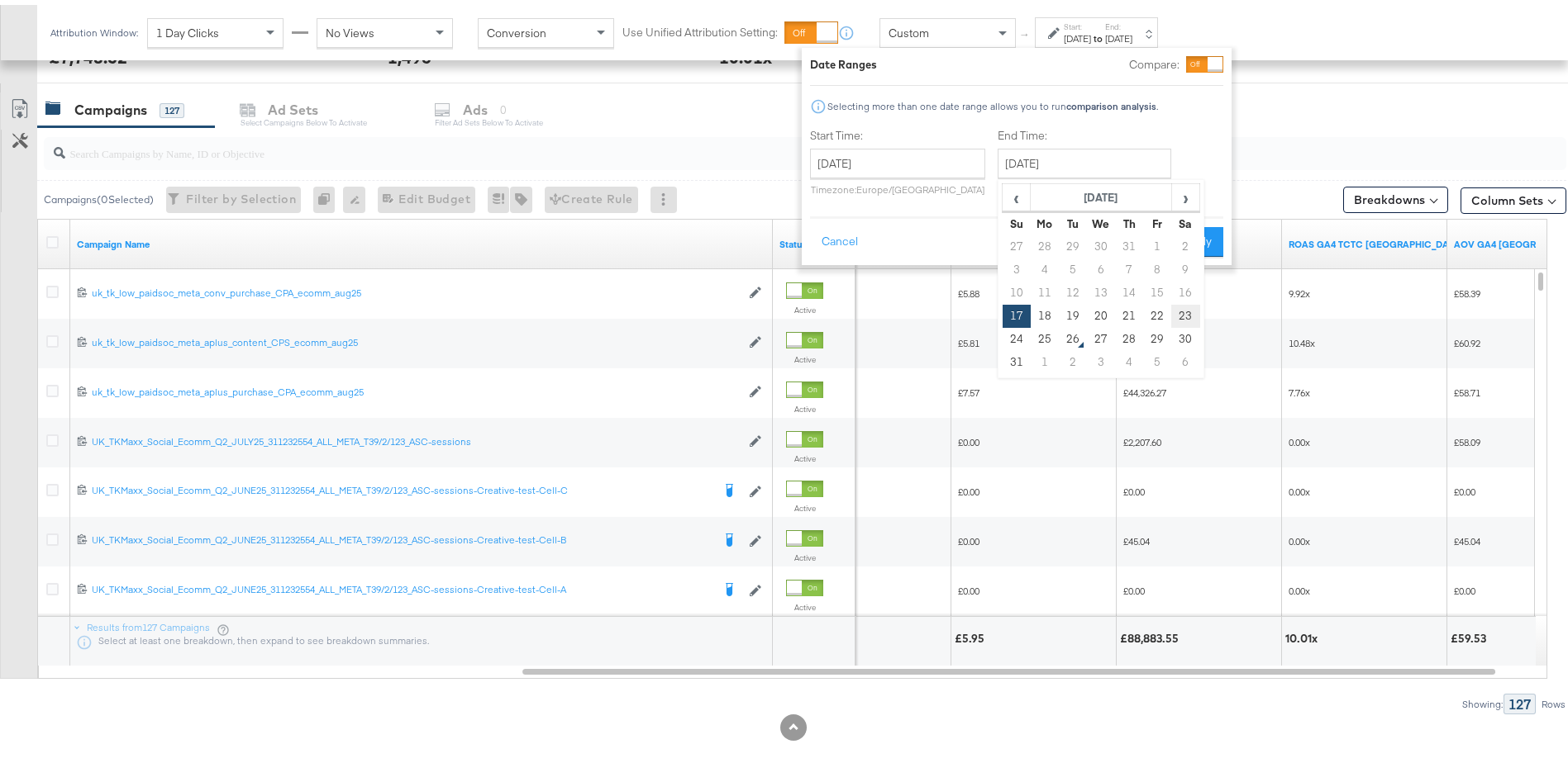
type input "[DATE]"
click at [1206, 233] on button "Apply" at bounding box center [1197, 237] width 52 height 29
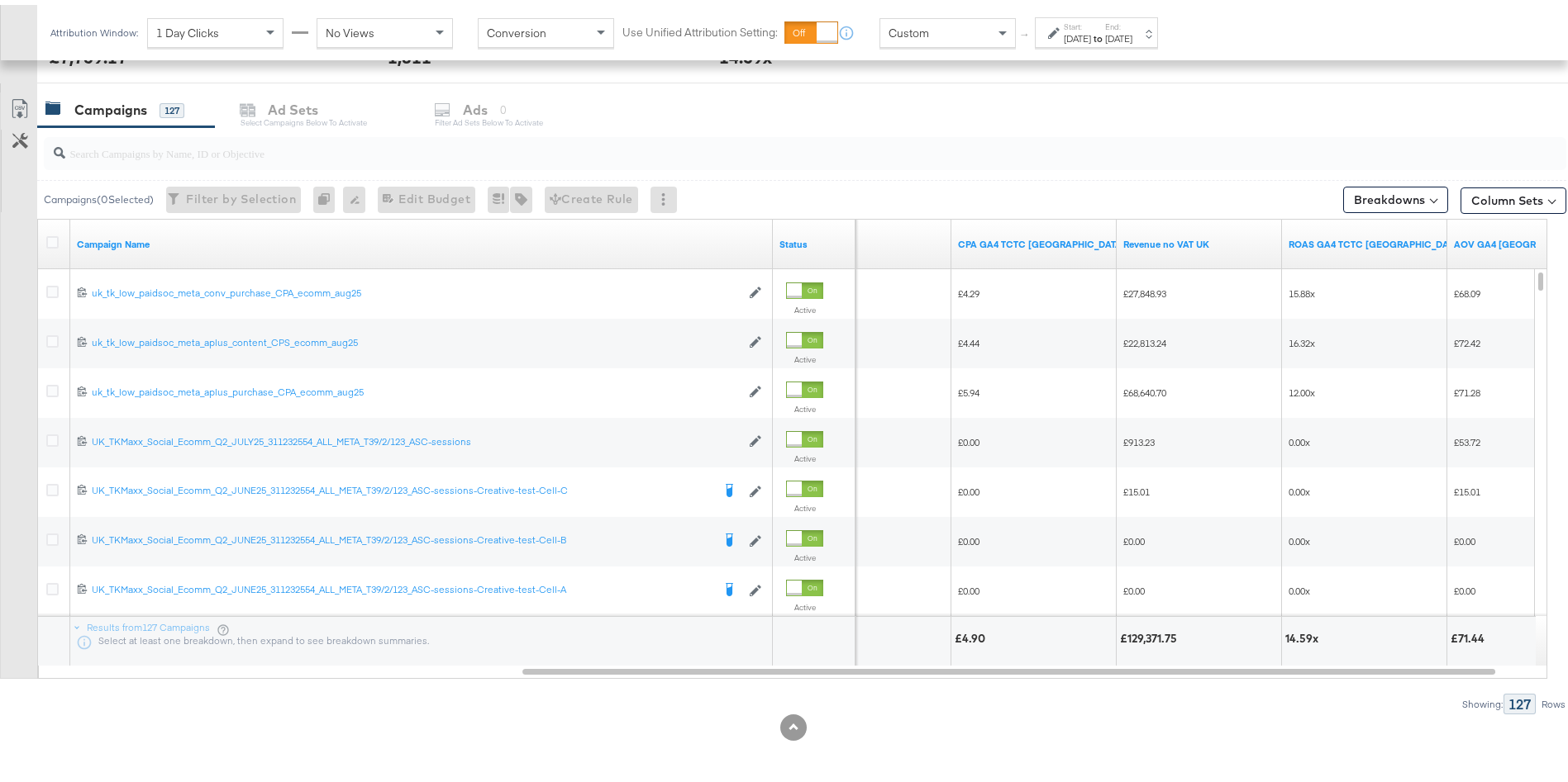
click at [1154, 629] on div "£129,371.75" at bounding box center [1151, 634] width 62 height 16
